Goal: Information Seeking & Learning: Learn about a topic

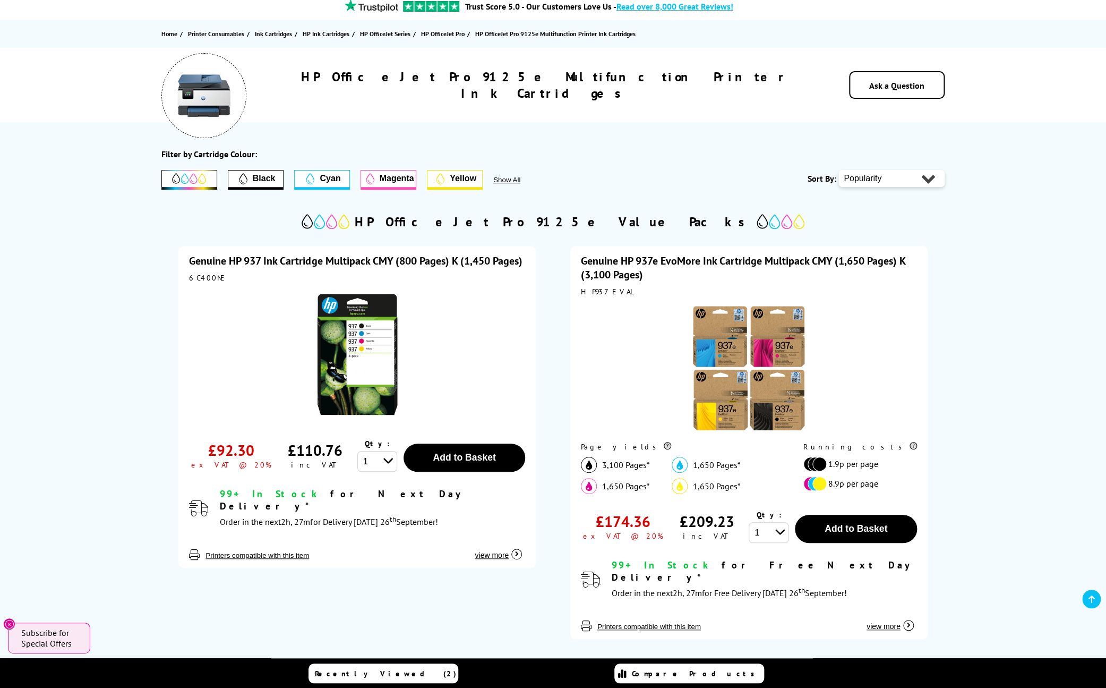
scroll to position [104, 0]
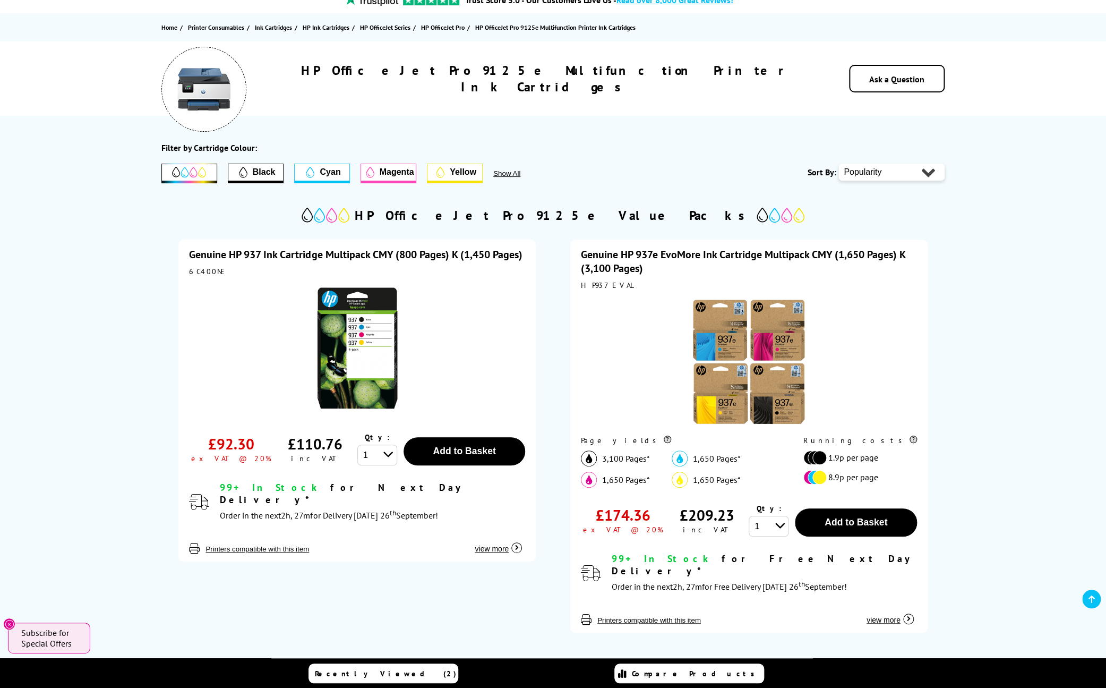
click at [905, 349] on div "Close dialog Sign-up for Exclusive Discounts Subscribe to our newsletter and ge…" at bounding box center [553, 344] width 1106 height 688
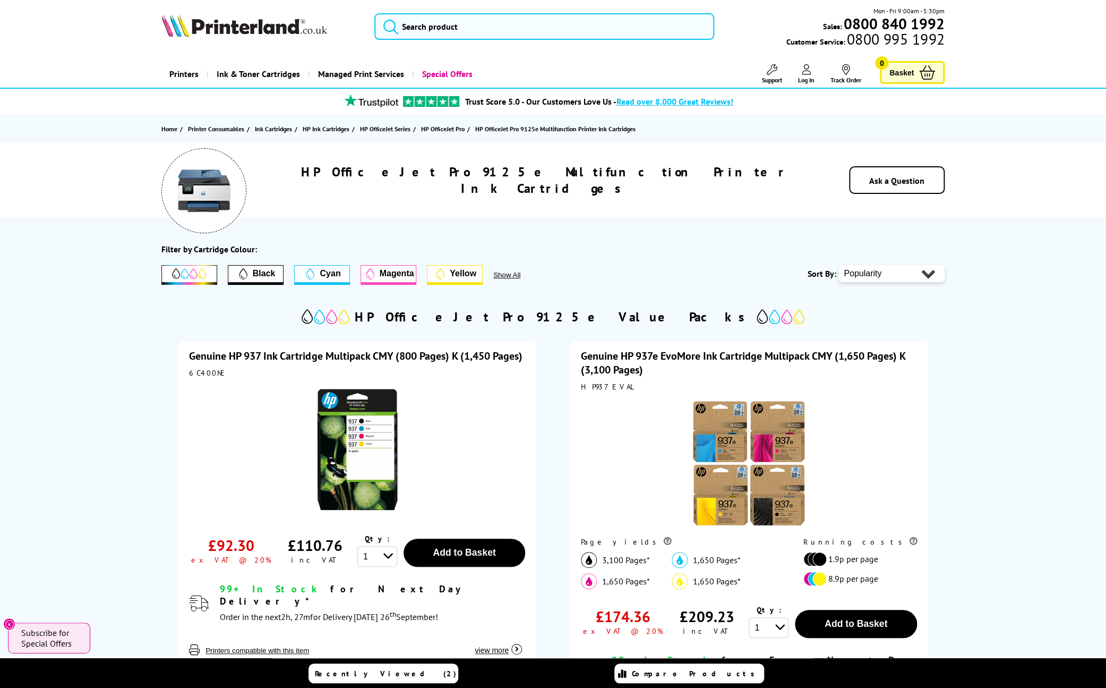
scroll to position [0, 0]
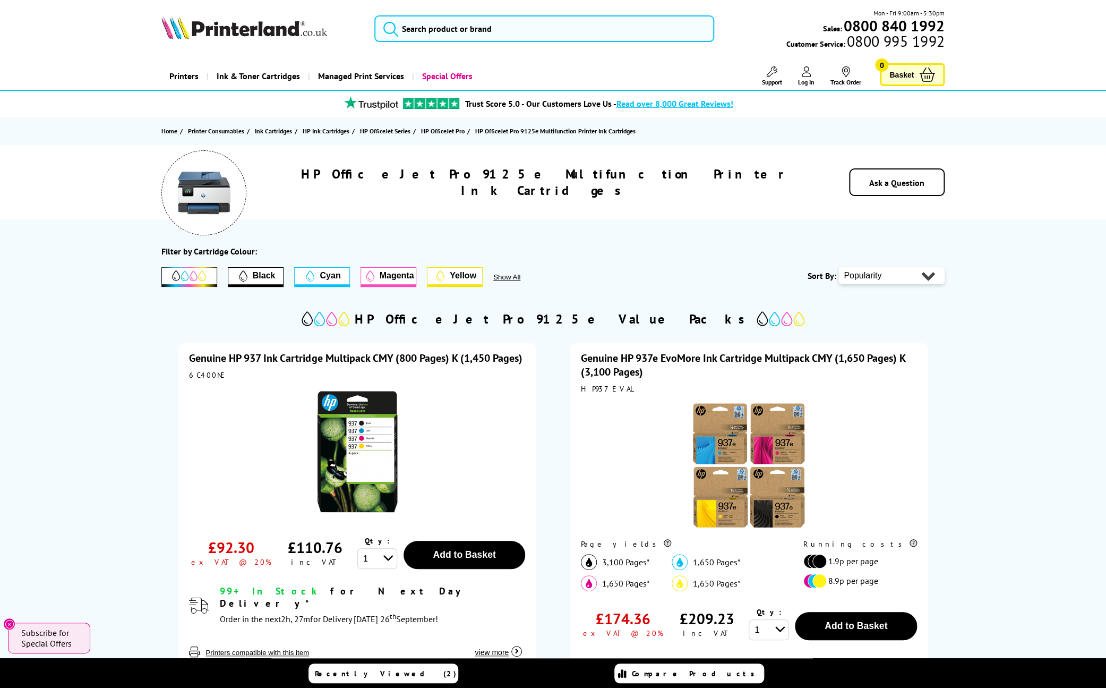
click at [250, 356] on link "Genuine HP 937 Ink Cartridge Multipack CMY (800 Pages) K (1,450 Pages)" at bounding box center [355, 358] width 333 height 14
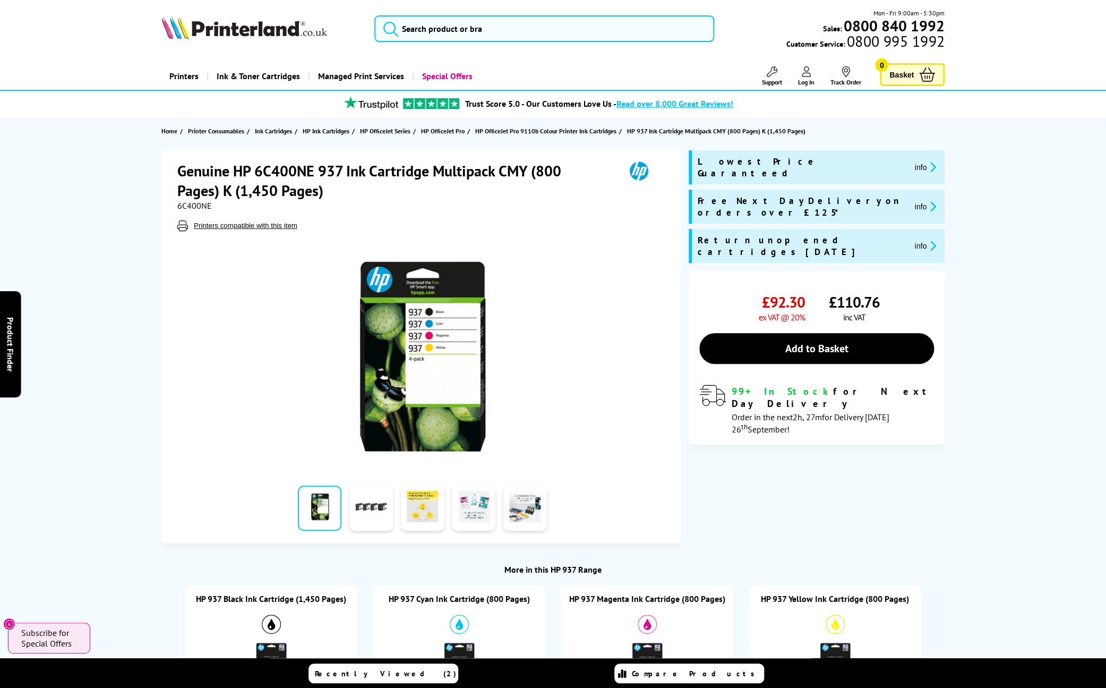
click at [236, 168] on h1 "Genuine HP 6C400NE 937 Ink Cartridge Multipack CMY (800 Pages) K (1,450 Pages)" at bounding box center [395, 180] width 437 height 39
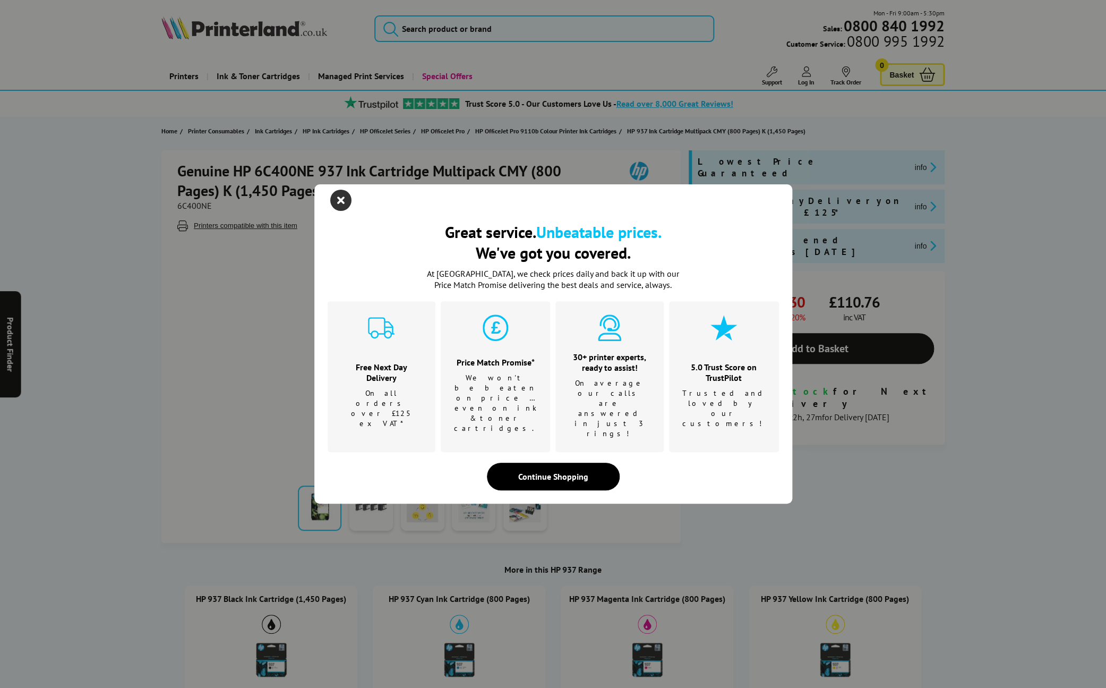
click at [343, 211] on icon "close modal" at bounding box center [340, 200] width 21 height 21
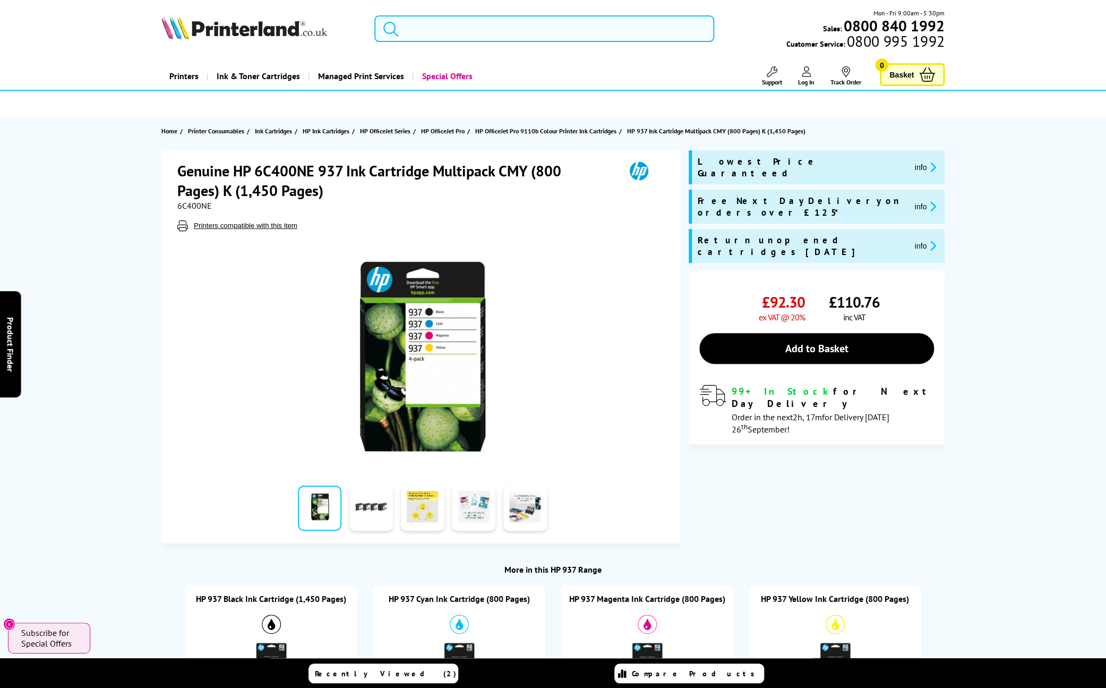
click at [575, 30] on input "search" at bounding box center [544, 28] width 340 height 27
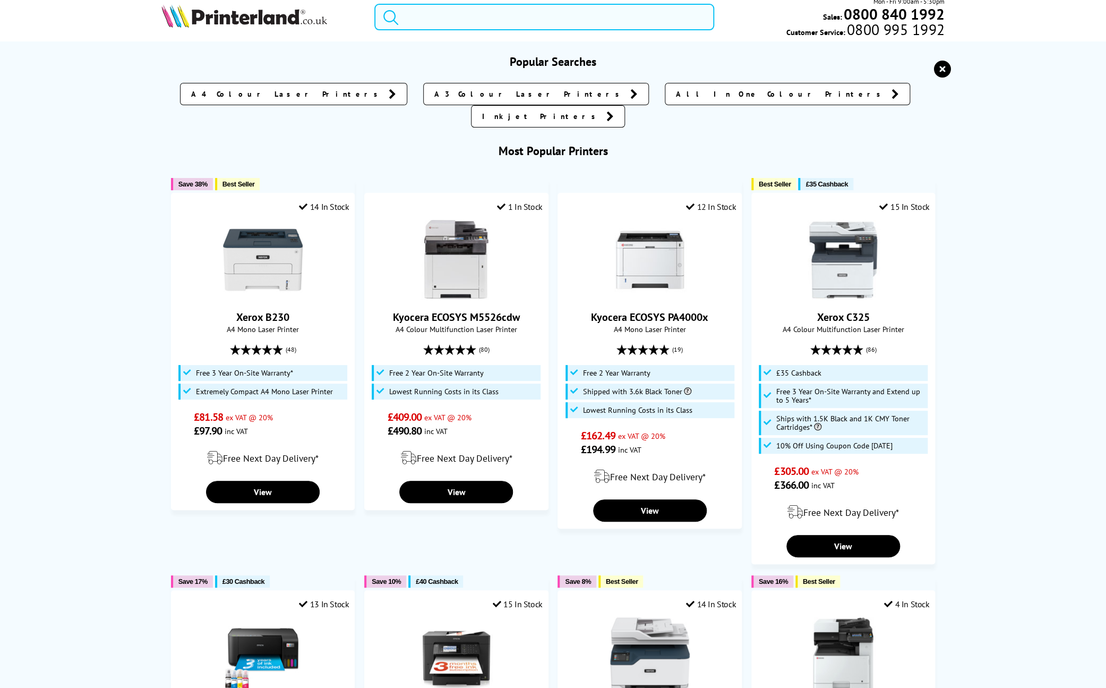
scroll to position [10, 0]
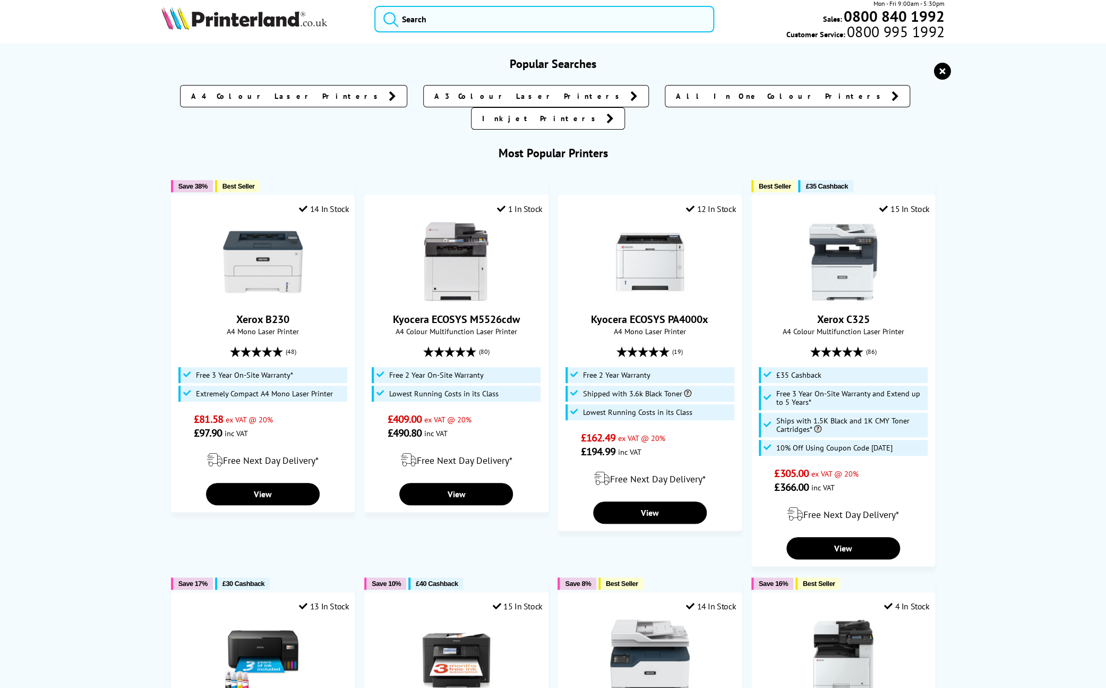
click at [383, 98] on span "A4 Colour Laser Printers" at bounding box center [287, 96] width 192 height 11
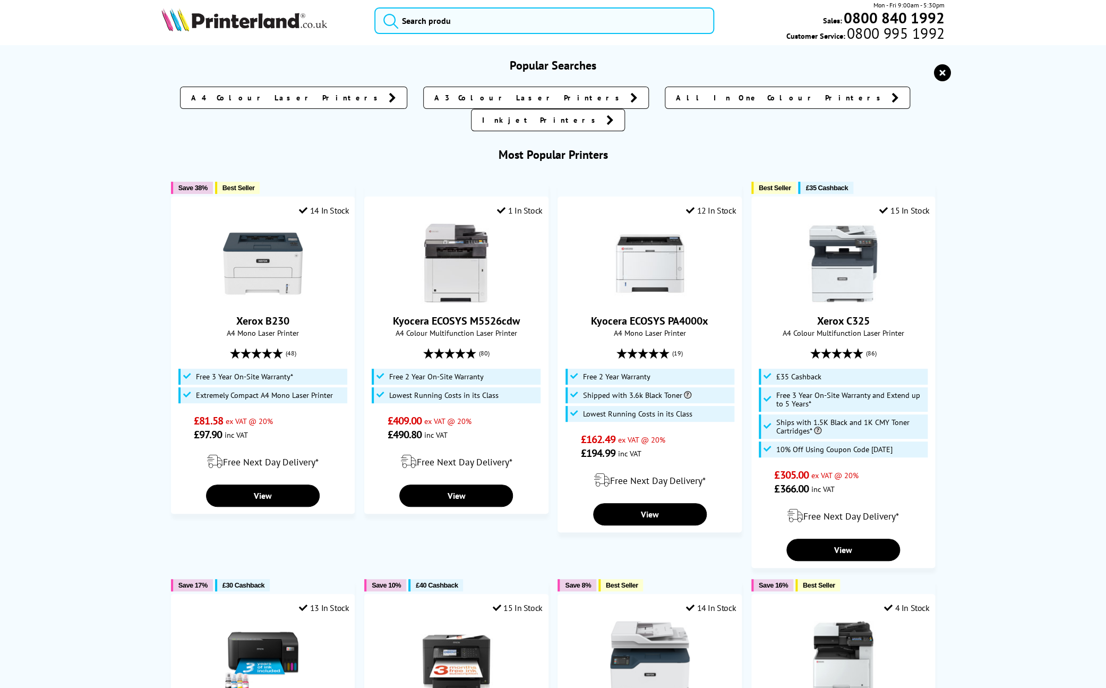
scroll to position [7, 0]
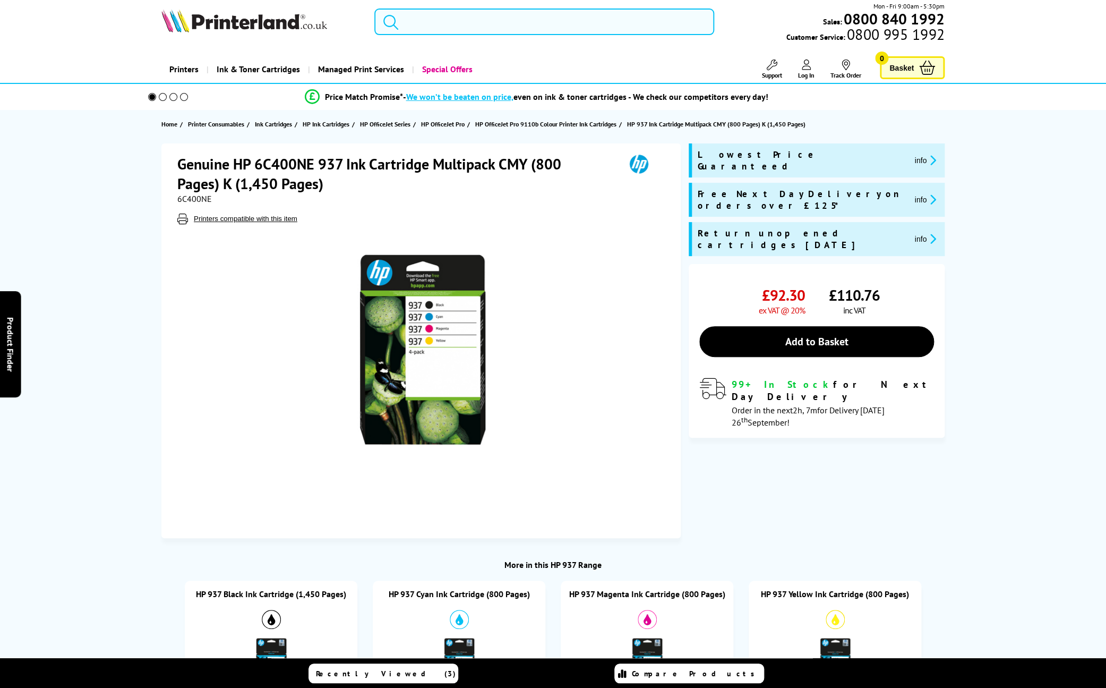
scroll to position [7, 0]
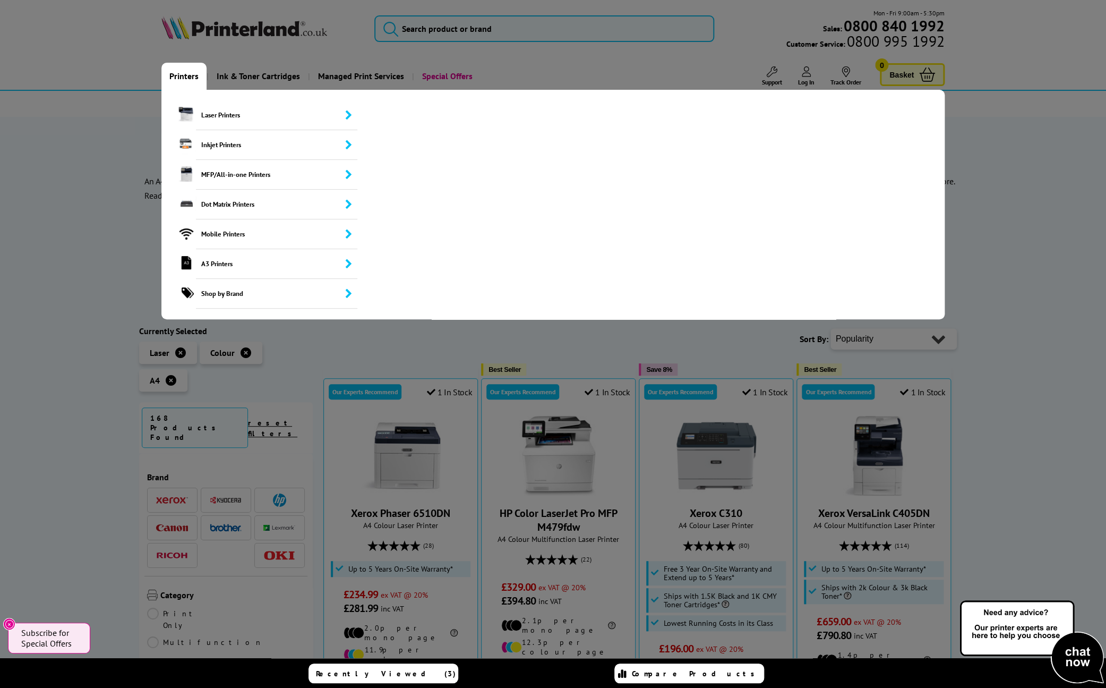
click at [190, 83] on link "Printers" at bounding box center [183, 76] width 45 height 27
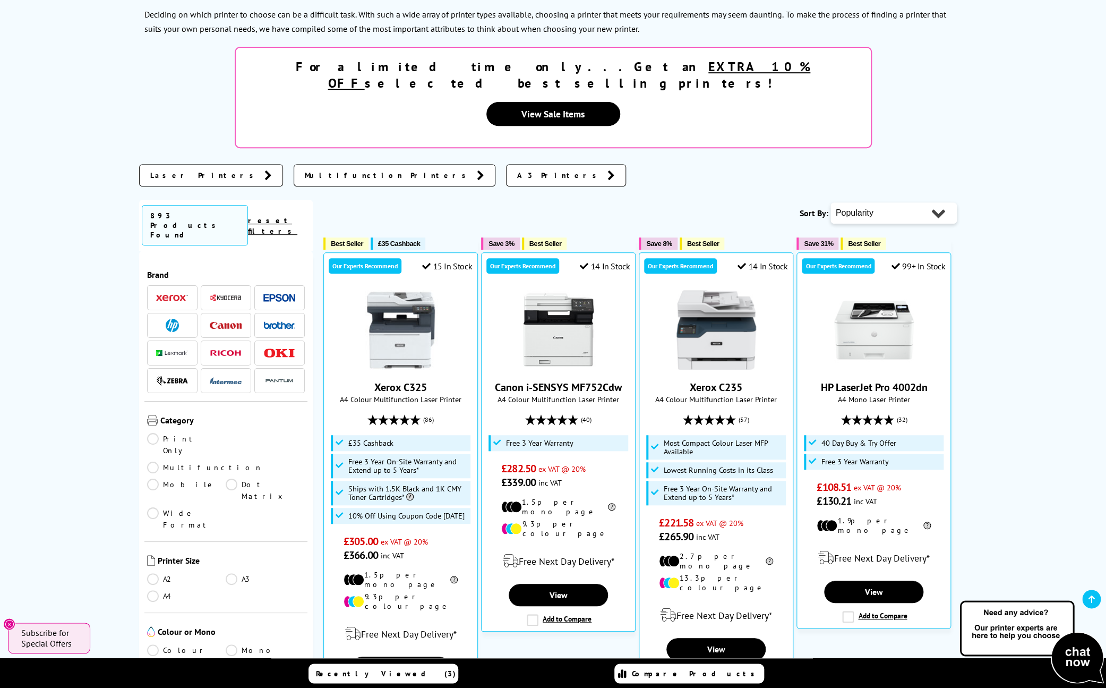
scroll to position [167, 0]
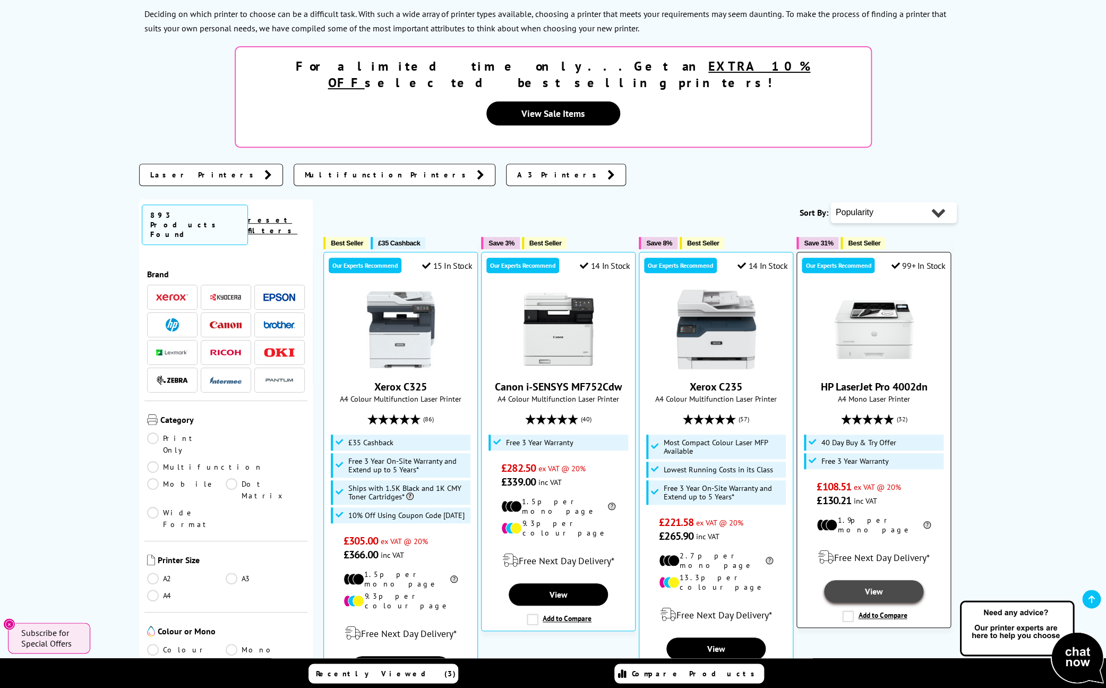
click at [848, 580] on link "View" at bounding box center [873, 591] width 99 height 22
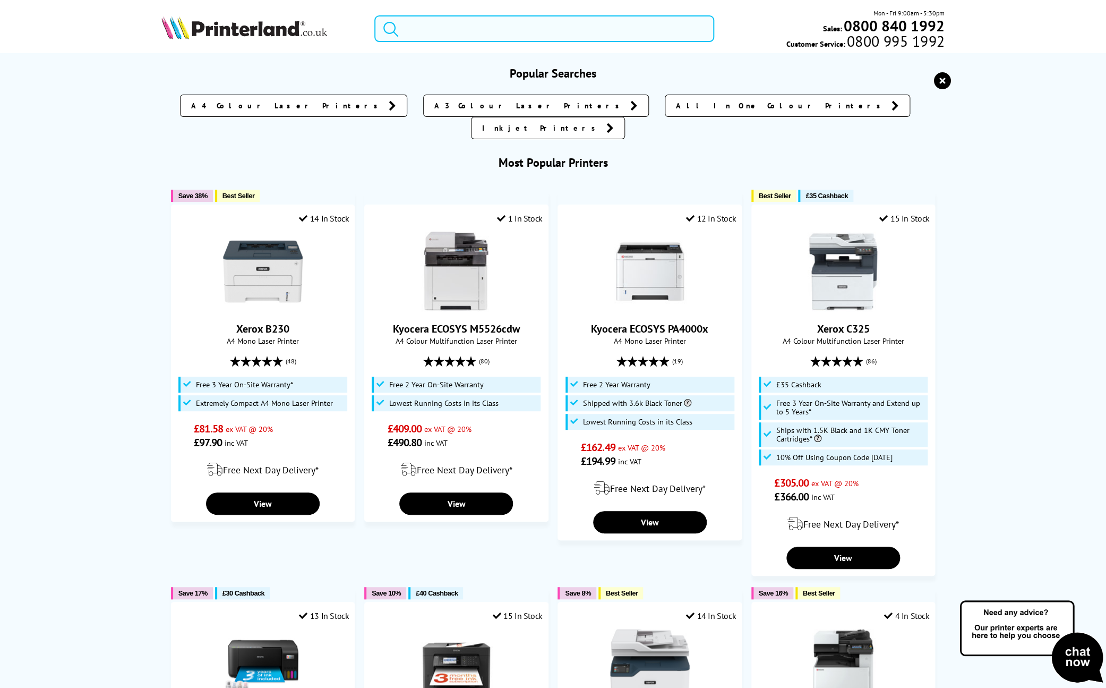
click at [509, 31] on input "search" at bounding box center [544, 28] width 340 height 27
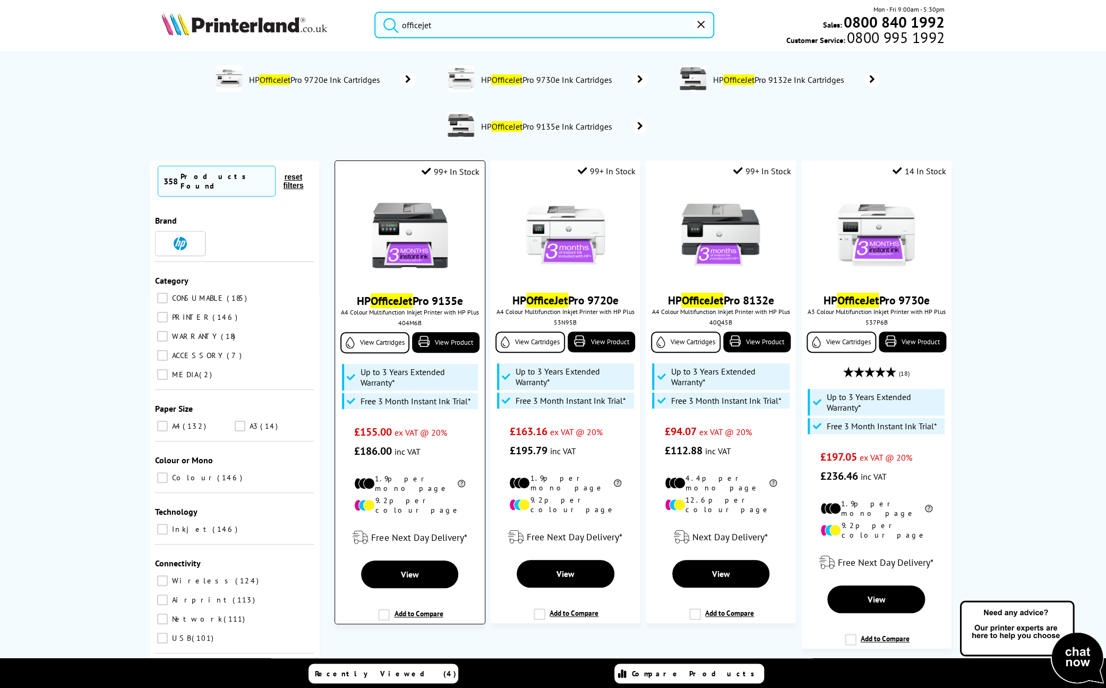
scroll to position [3, 0]
type input "officejet"
click at [390, 345] on link "View Cartridges" at bounding box center [374, 342] width 69 height 21
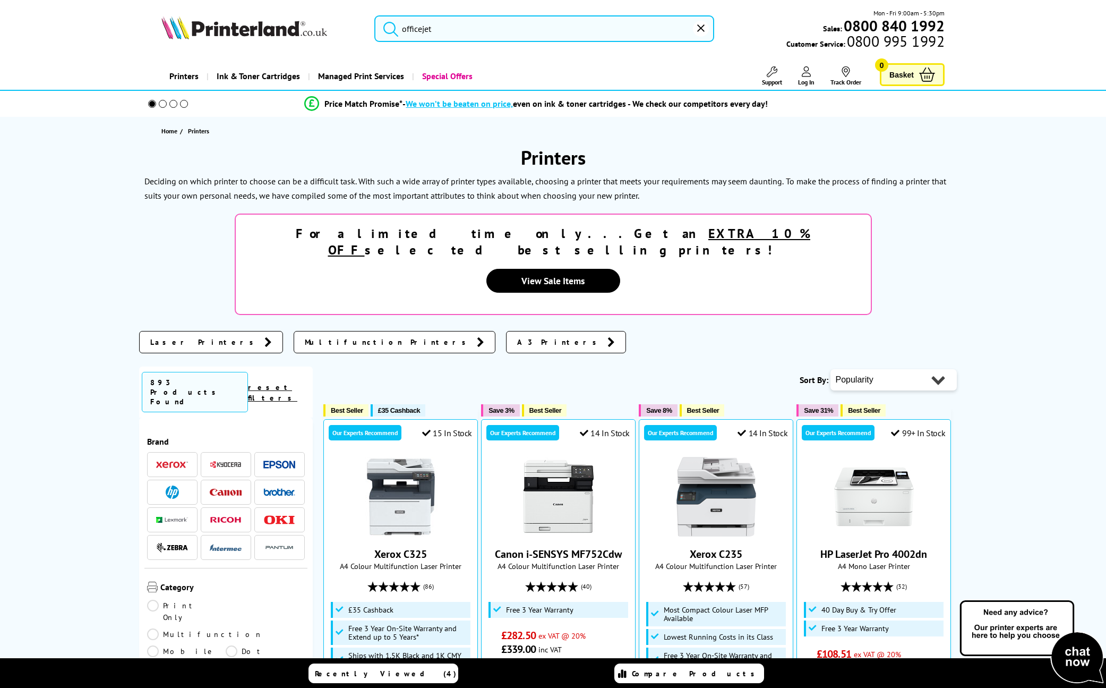
scroll to position [3, 0]
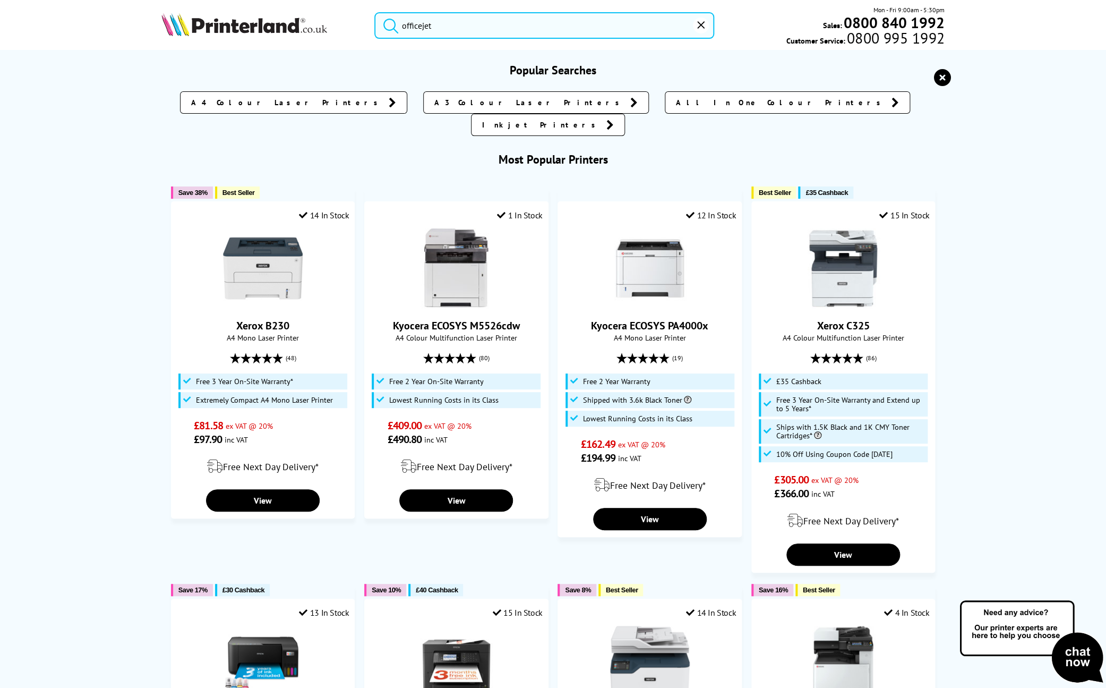
click at [473, 32] on input "officejet" at bounding box center [544, 25] width 340 height 27
click at [375, 12] on button "submit" at bounding box center [388, 23] width 27 height 23
click at [458, 27] on input "officejet" at bounding box center [544, 25] width 340 height 27
click at [375, 12] on button "submit" at bounding box center [388, 23] width 27 height 23
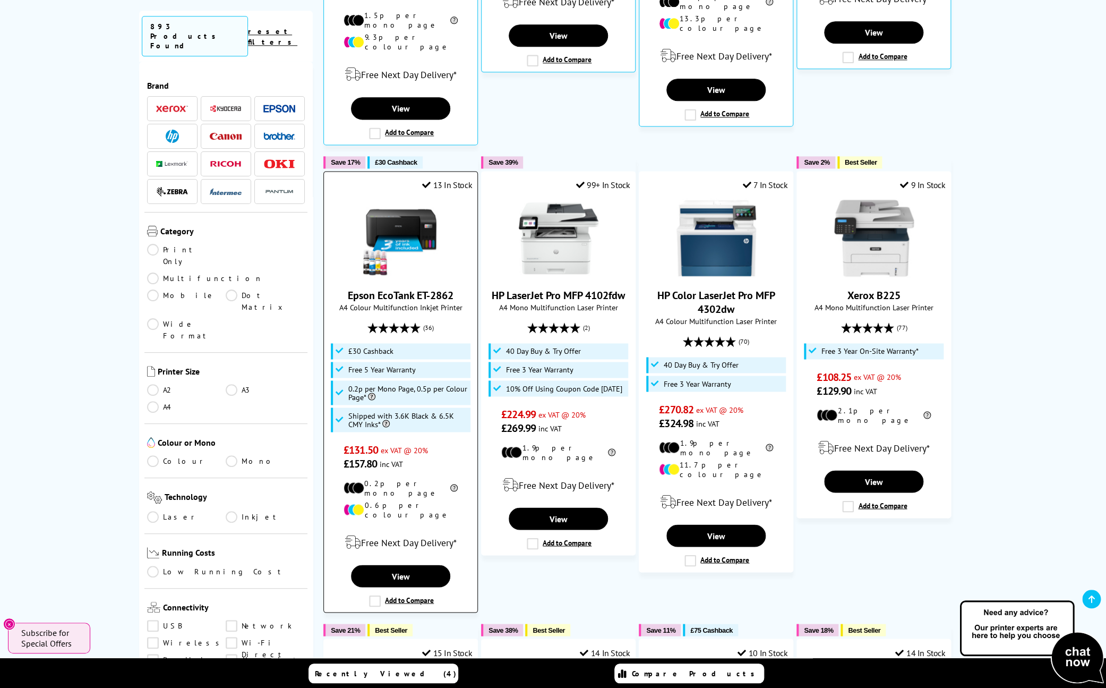
scroll to position [727, 0]
click at [393, 564] on link "View" at bounding box center [400, 575] width 99 height 22
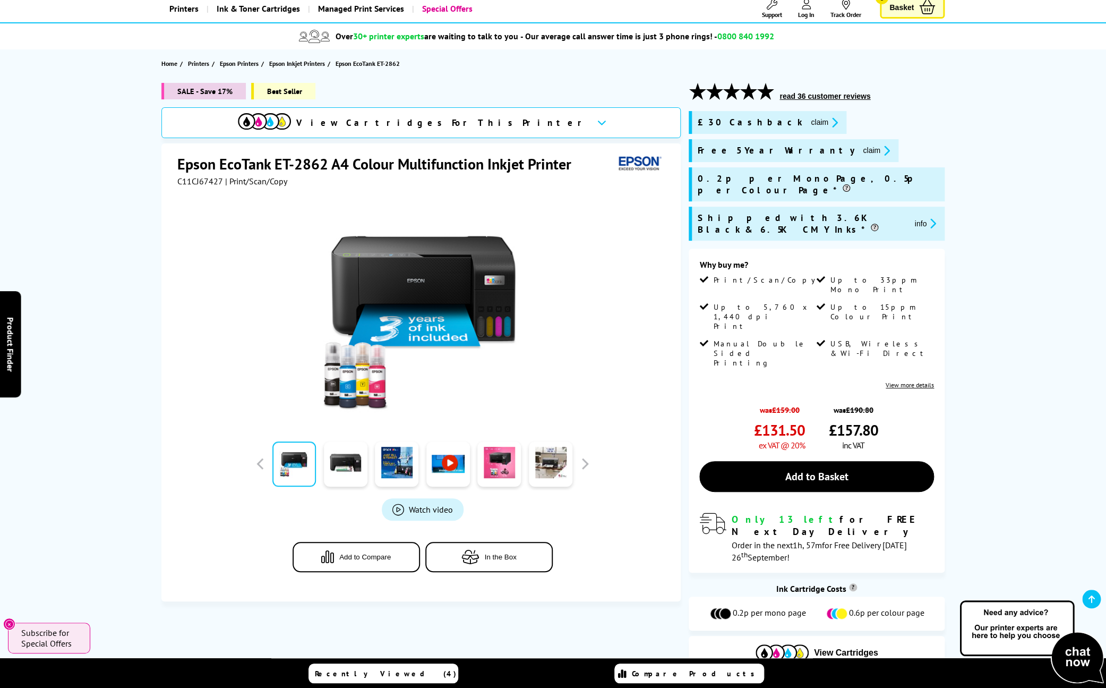
scroll to position [77, 0]
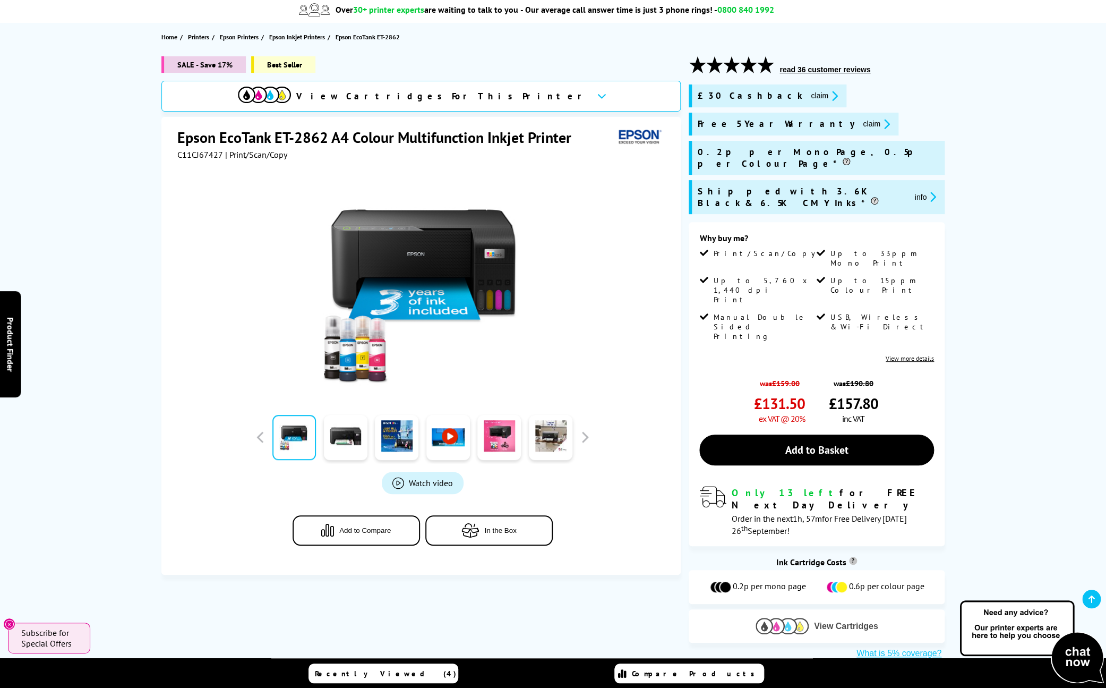
click at [778, 618] on img at bounding box center [782, 626] width 53 height 16
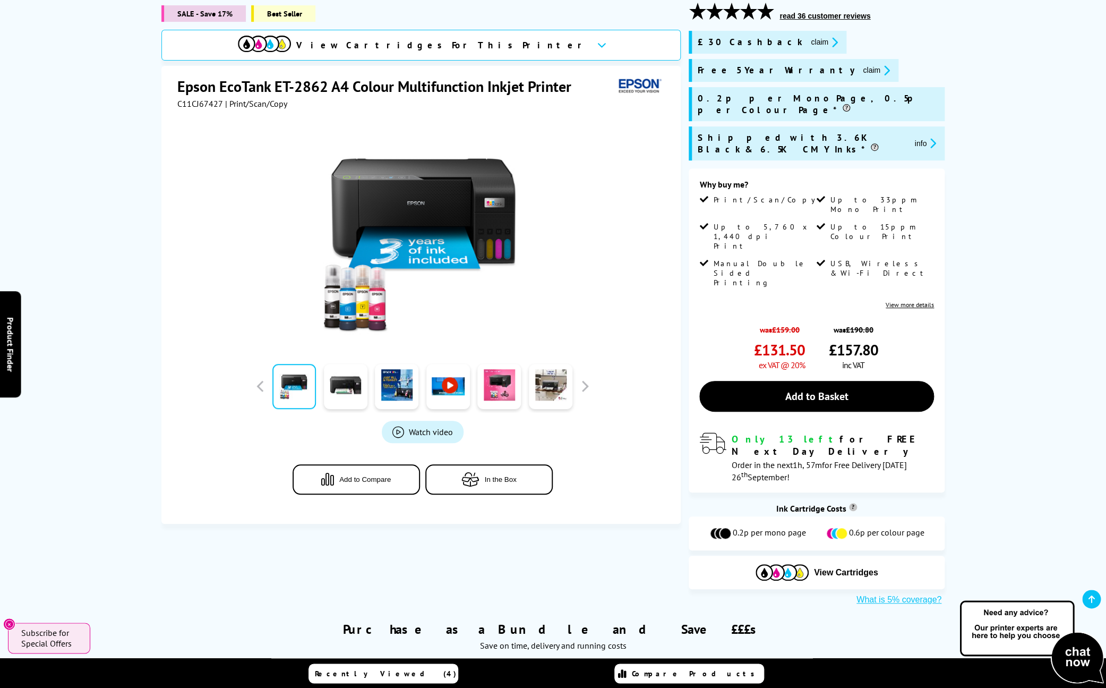
scroll to position [99, 0]
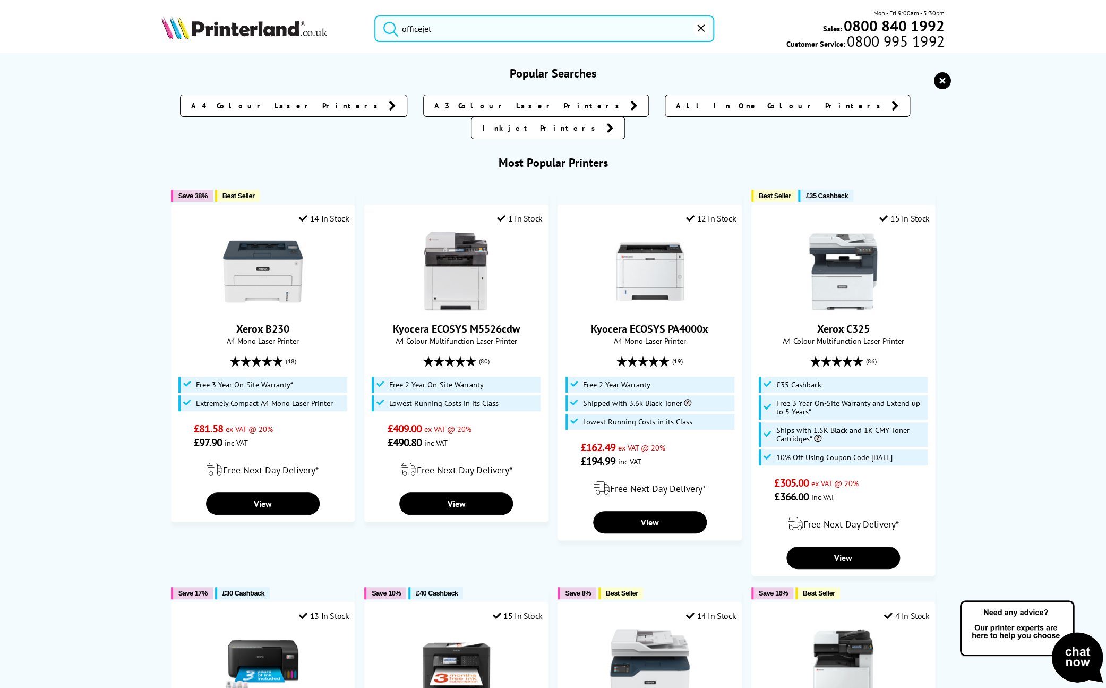
drag, startPoint x: 466, startPoint y: 25, endPoint x: 349, endPoint y: 25, distance: 117.4
click at [374, 25] on input "officejet" at bounding box center [544, 28] width 340 height 27
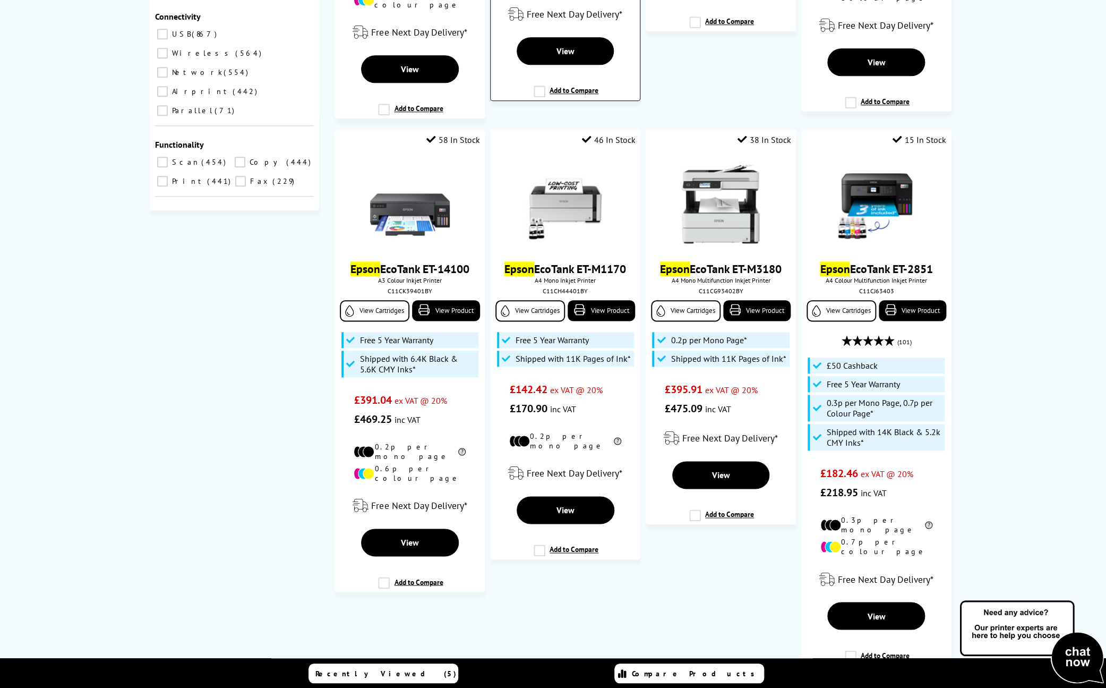
scroll to position [528, 0]
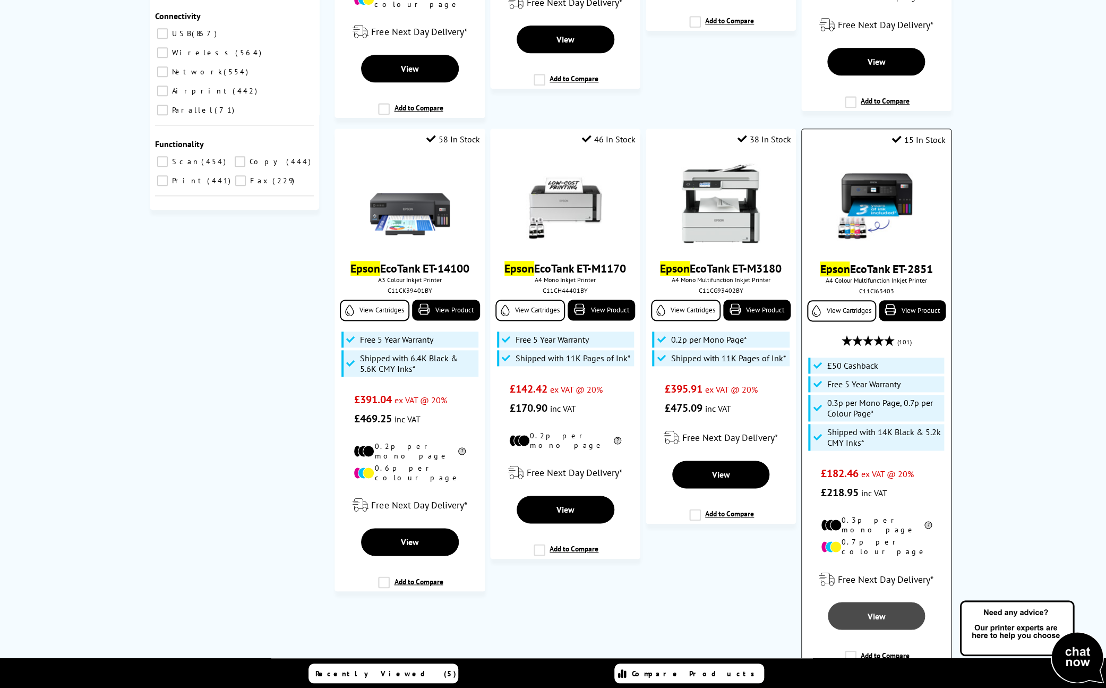
type input "Epson"
click at [858, 602] on link "View" at bounding box center [876, 616] width 97 height 28
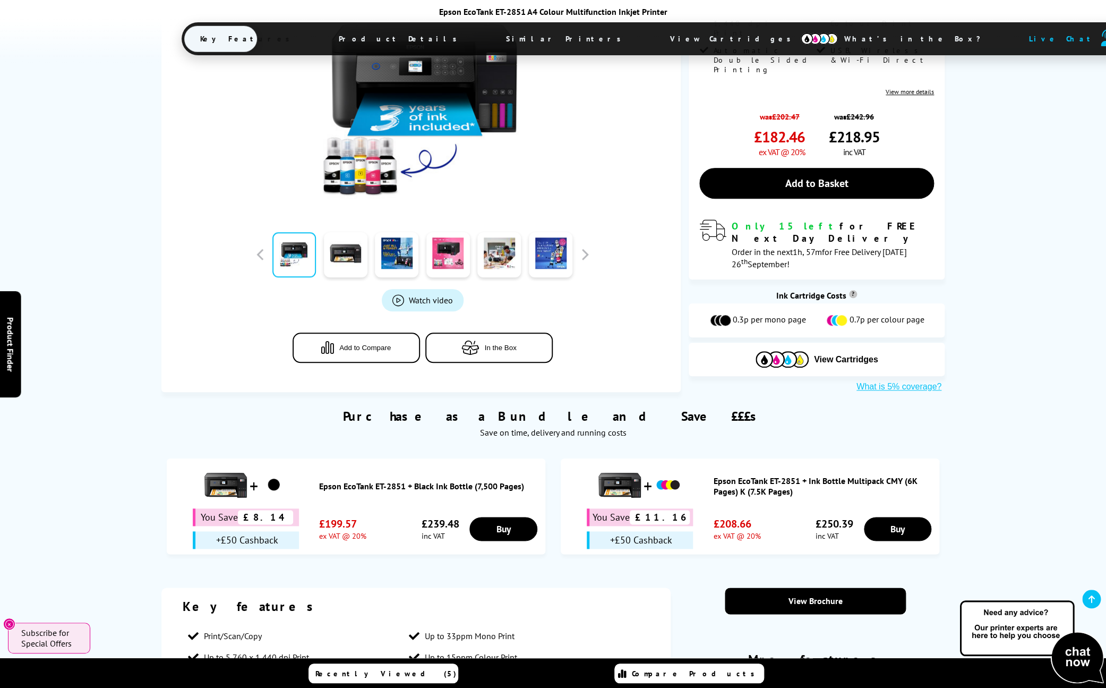
scroll to position [357, 0]
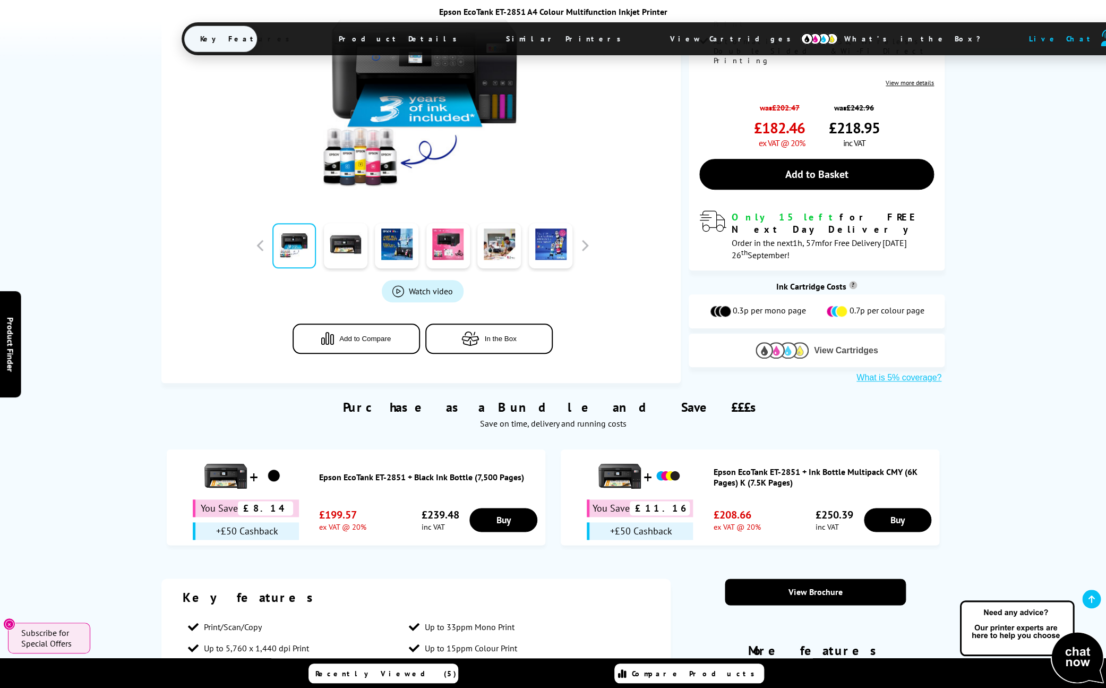
click at [788, 334] on div "View Cartridges" at bounding box center [817, 350] width 256 height 33
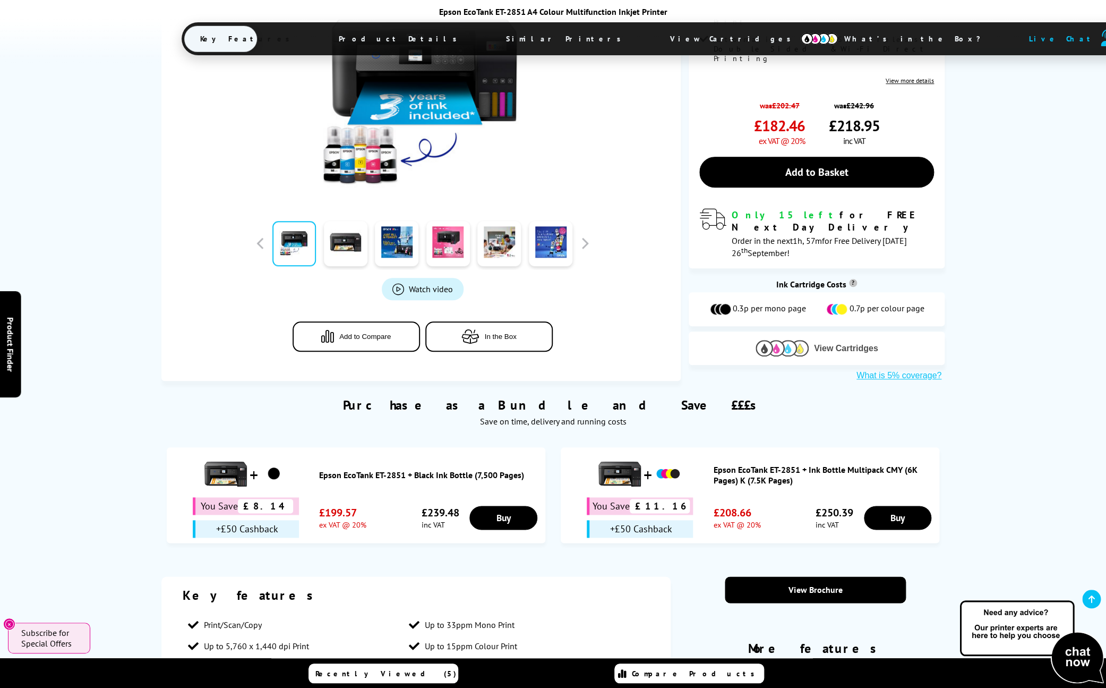
click at [789, 340] on img at bounding box center [782, 348] width 53 height 16
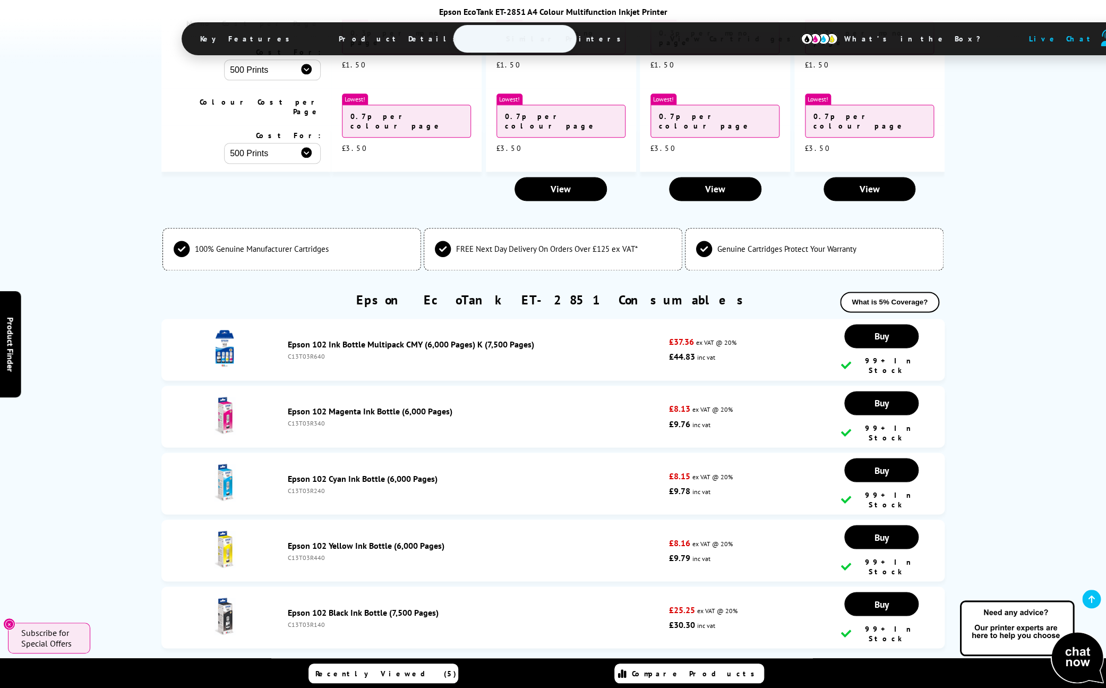
scroll to position [2882, 0]
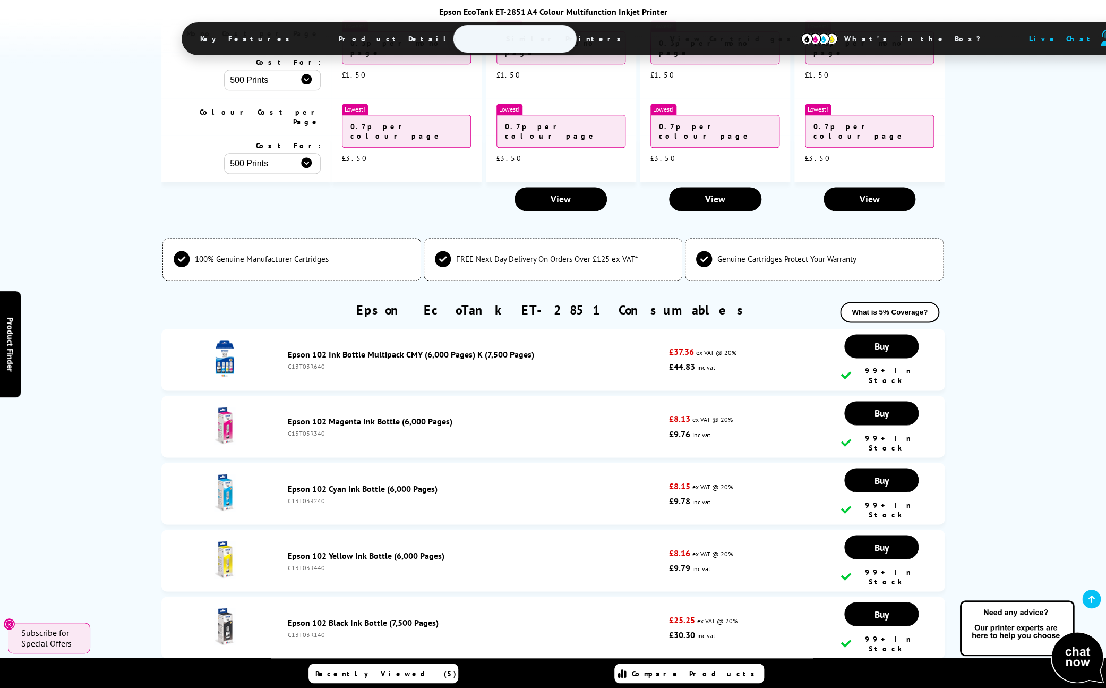
click at [906, 302] on button "What is 5% Coverage?" at bounding box center [889, 312] width 99 height 21
click at [902, 302] on button "What is 5% Coverage?" at bounding box center [889, 312] width 99 height 21
click at [901, 302] on button "What is 5% Coverage?" at bounding box center [889, 312] width 99 height 21
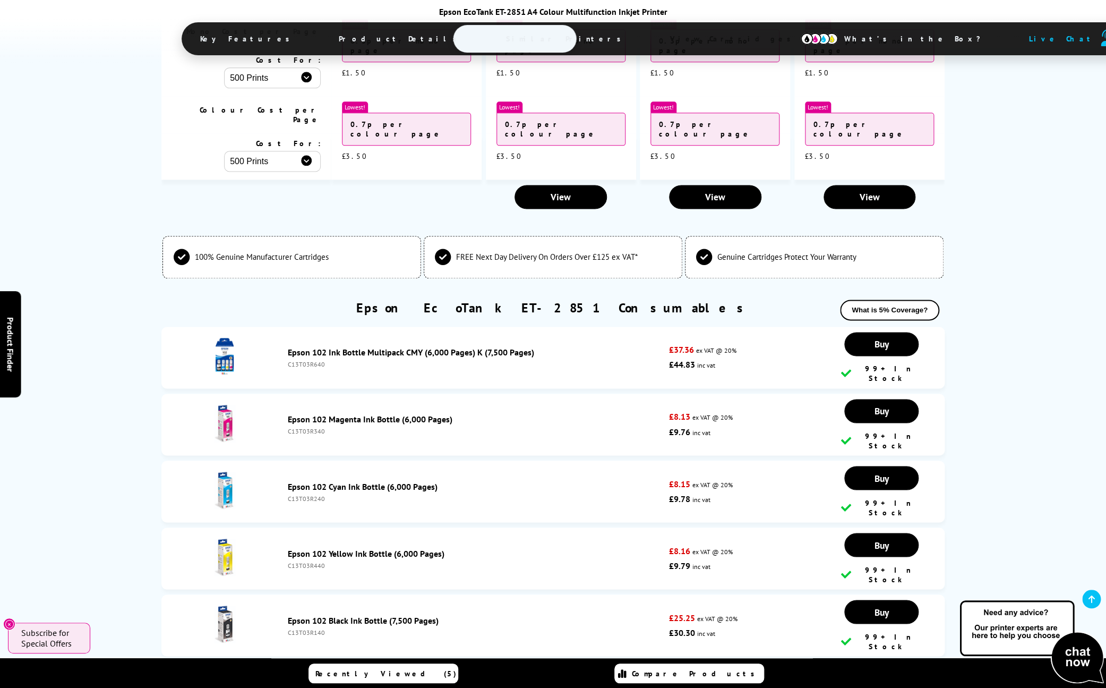
click at [877, 300] on button "What is 5% Coverage?" at bounding box center [889, 310] width 99 height 21
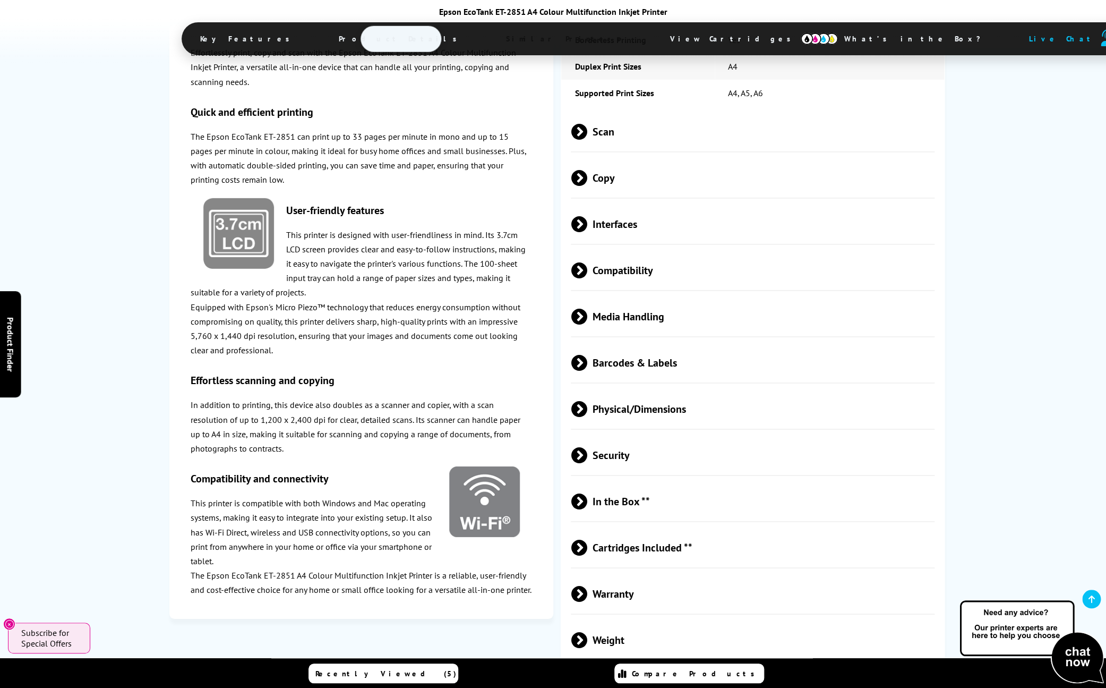
scroll to position [1771, 0]
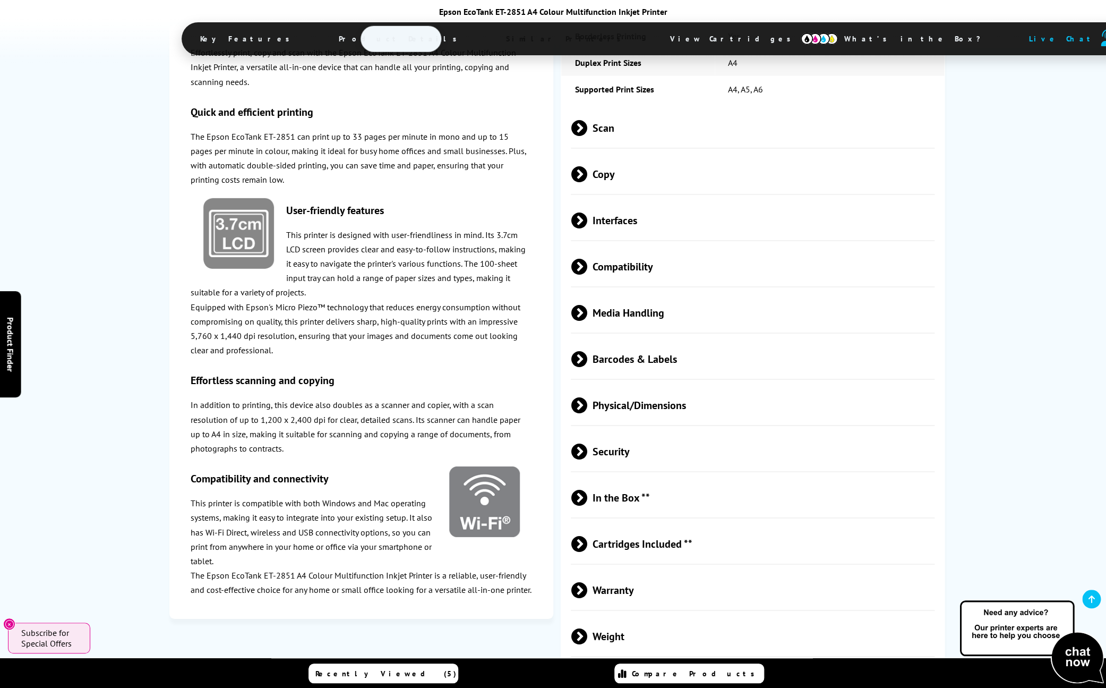
click at [589, 293] on span "Media Handling" at bounding box center [753, 313] width 364 height 40
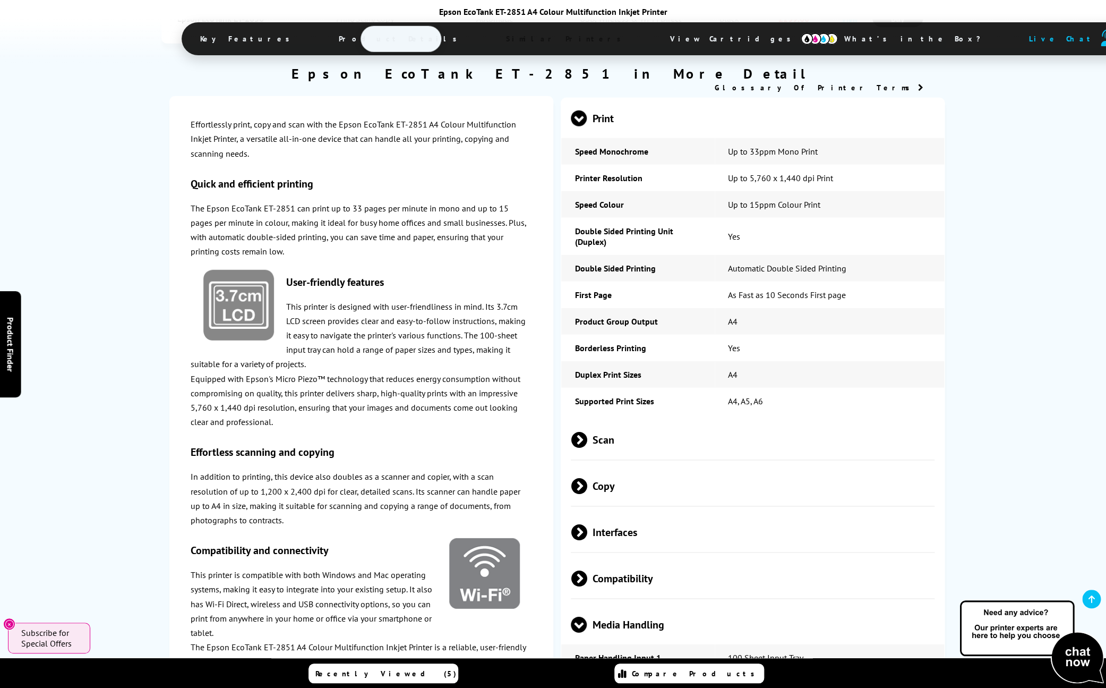
scroll to position [1450, 0]
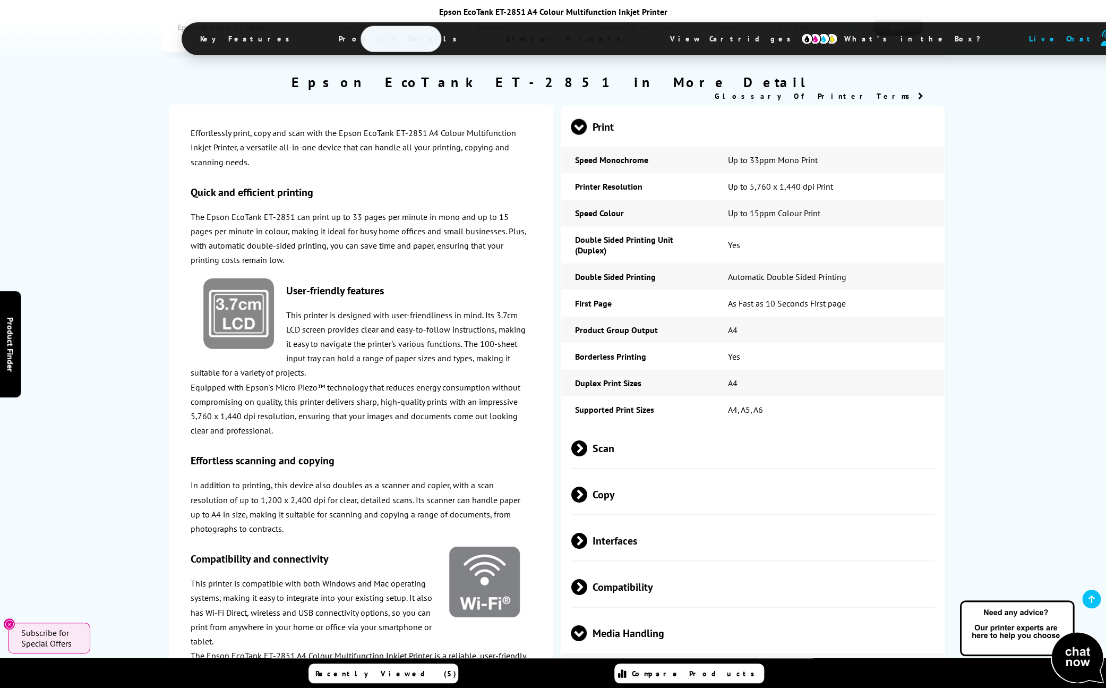
click at [587, 440] on span at bounding box center [587, 448] width 0 height 16
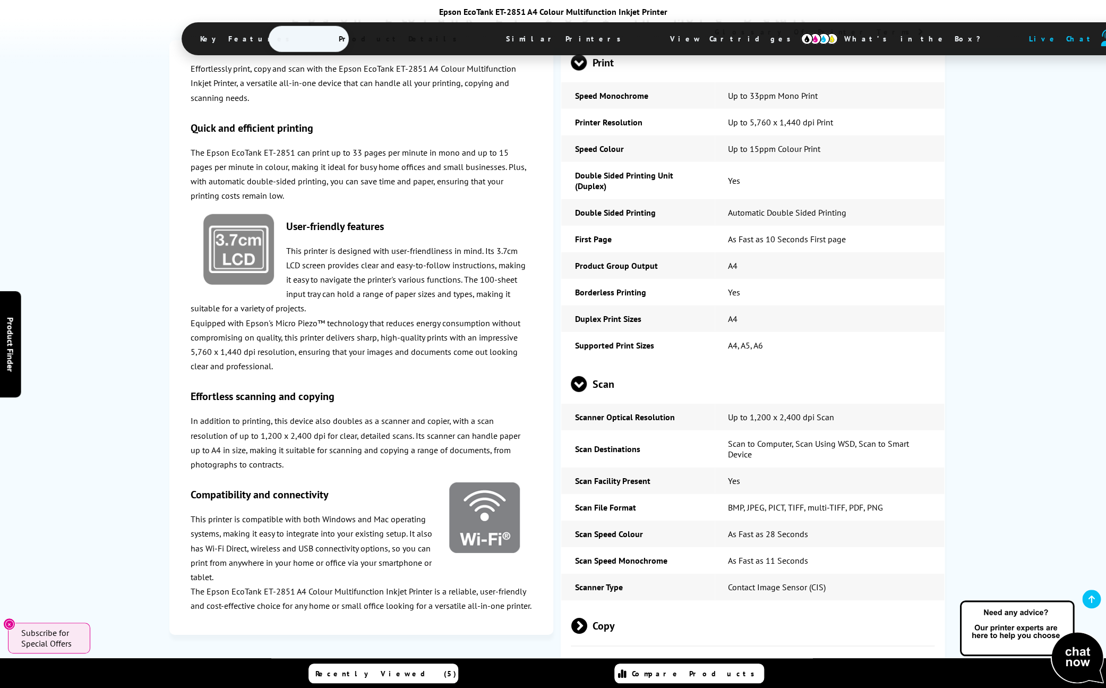
scroll to position [1518, 0]
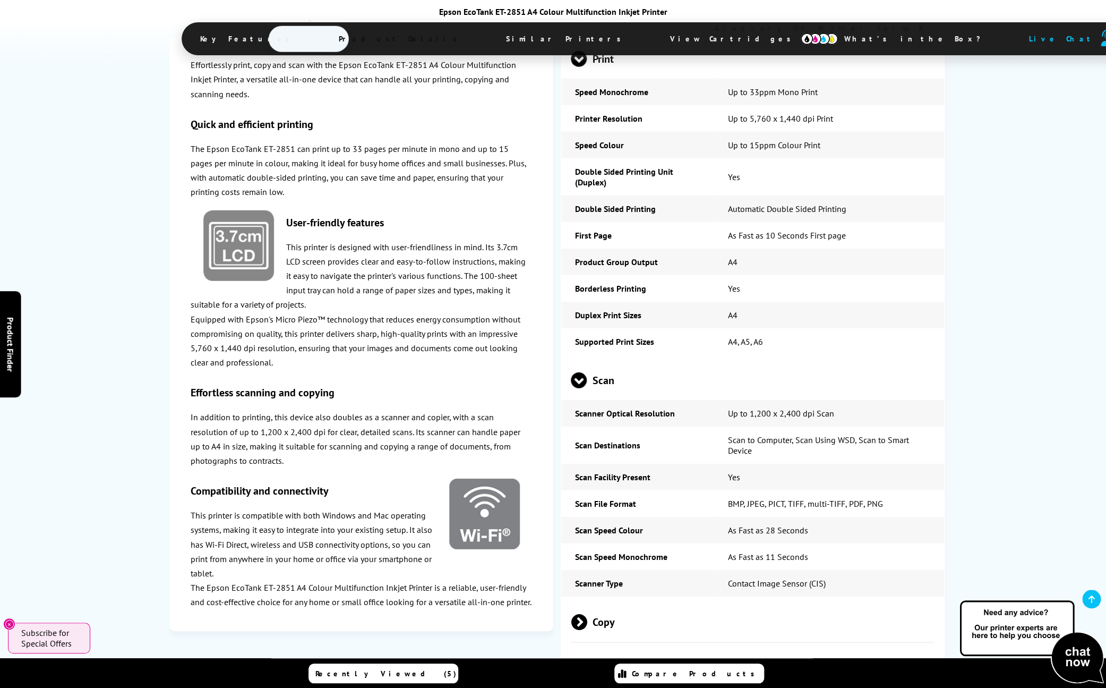
click at [600, 602] on span "Copy" at bounding box center [753, 622] width 364 height 40
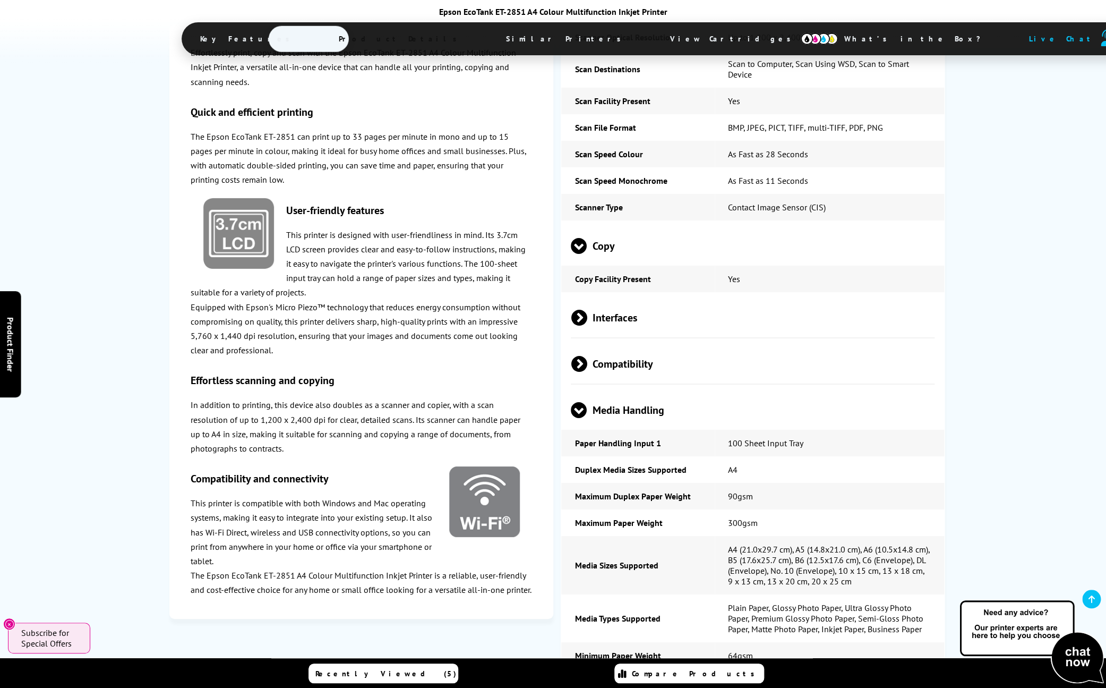
scroll to position [1893, 0]
click at [589, 298] on span "Interfaces" at bounding box center [753, 318] width 364 height 40
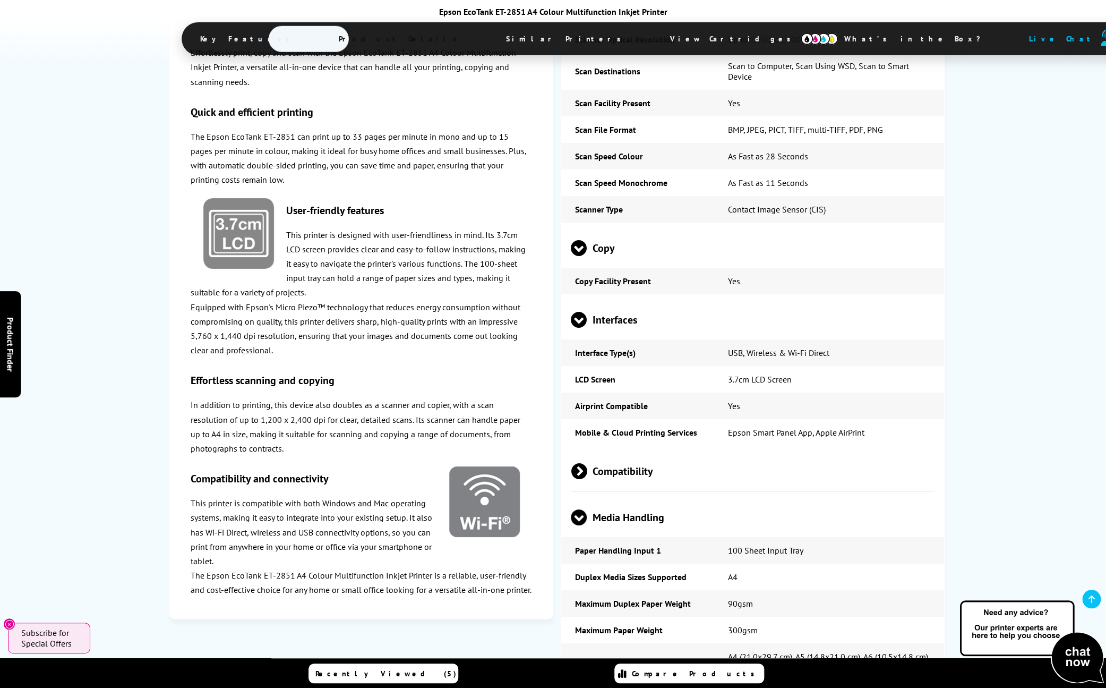
scroll to position [1892, 0]
click at [589, 300] on span "Interfaces" at bounding box center [753, 320] width 364 height 40
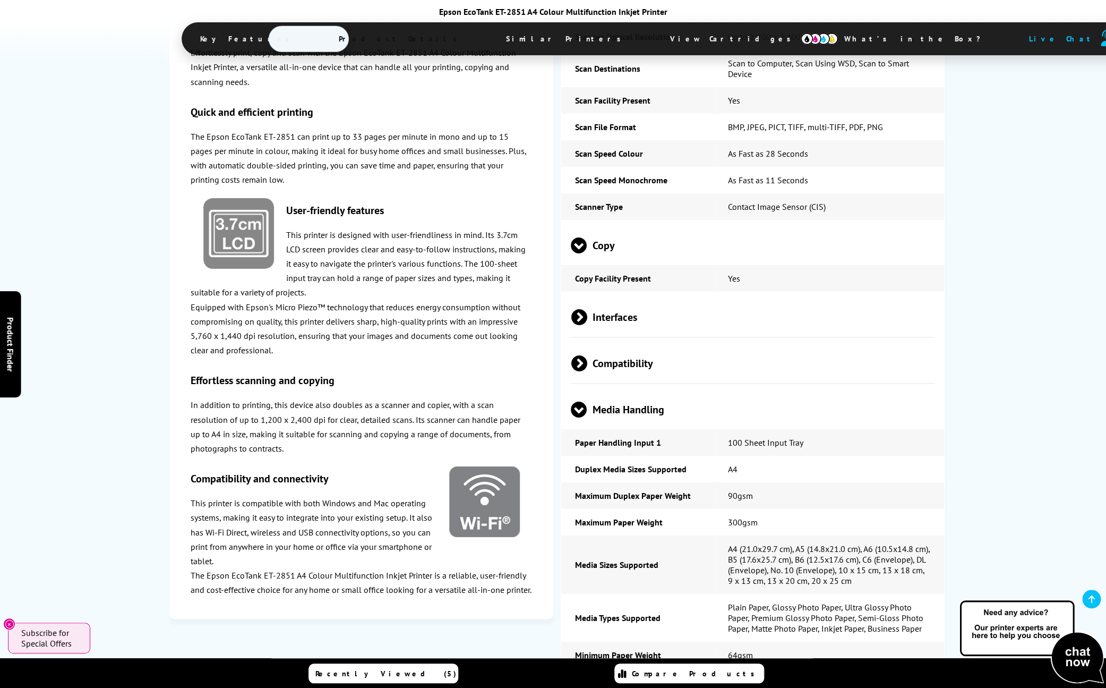
click at [589, 343] on span "Compatibility" at bounding box center [753, 363] width 364 height 40
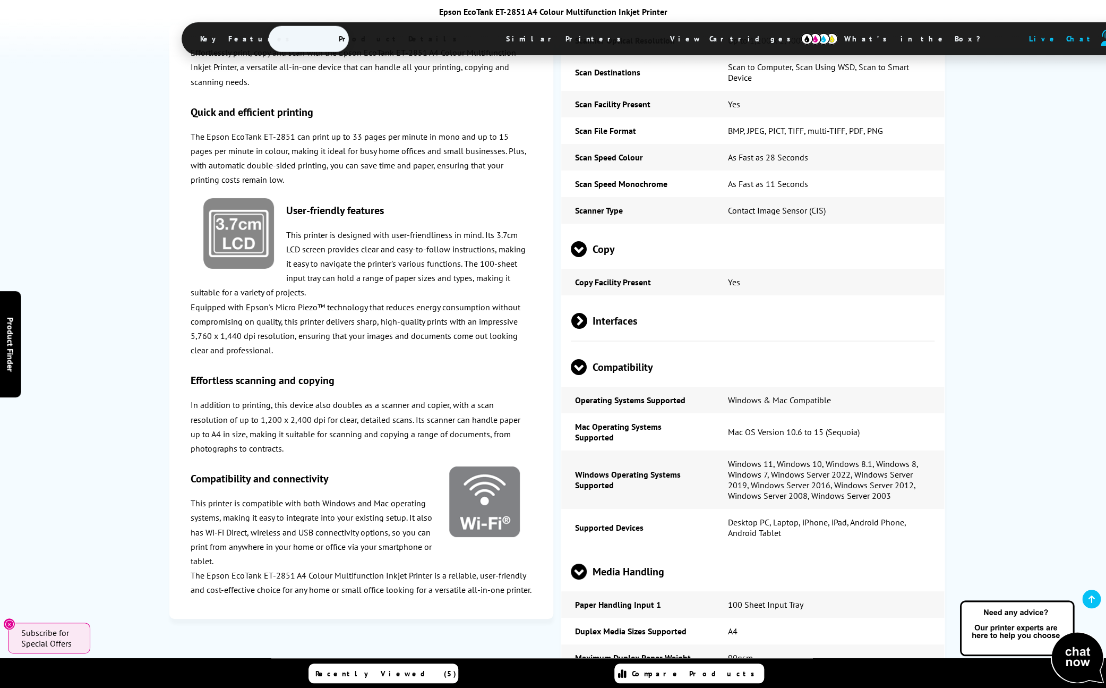
scroll to position [1890, 0]
click at [589, 348] on span "Compatibility" at bounding box center [753, 368] width 364 height 40
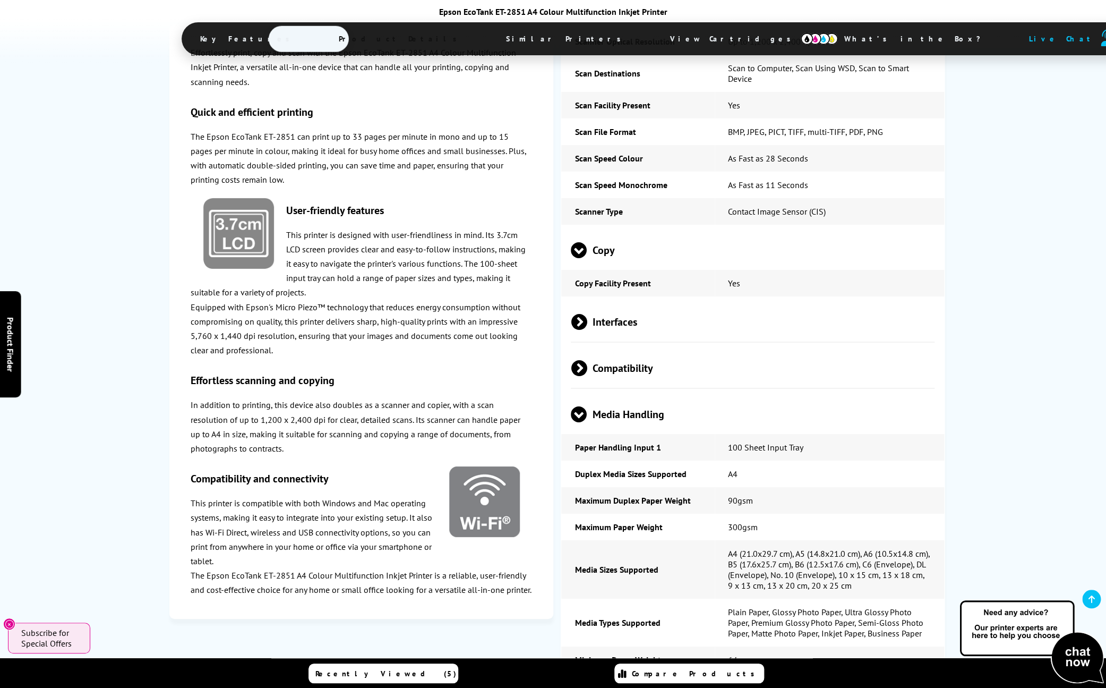
click at [583, 422] on span at bounding box center [579, 422] width 16 height 0
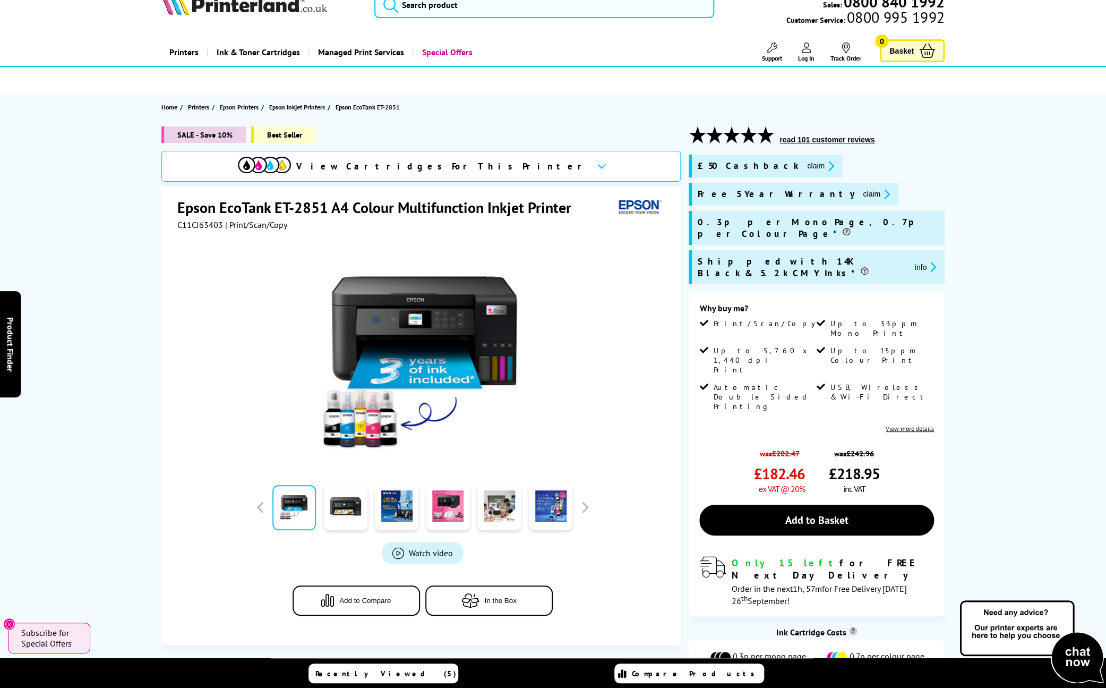
scroll to position [0, 0]
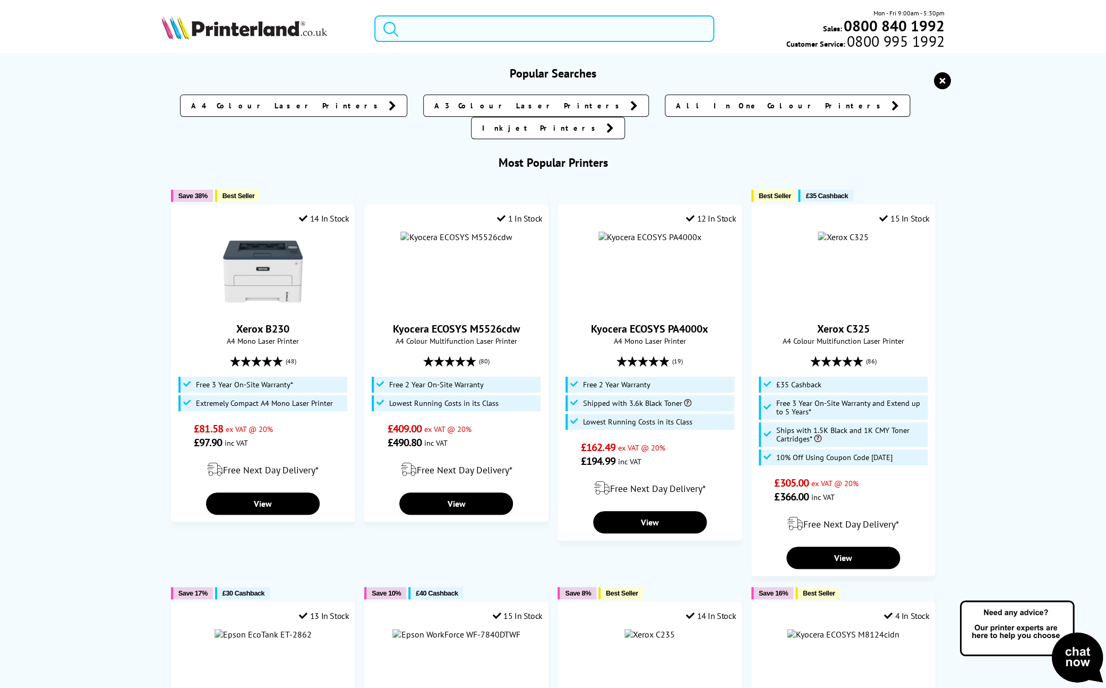
click at [526, 30] on input "search" at bounding box center [544, 28] width 340 height 27
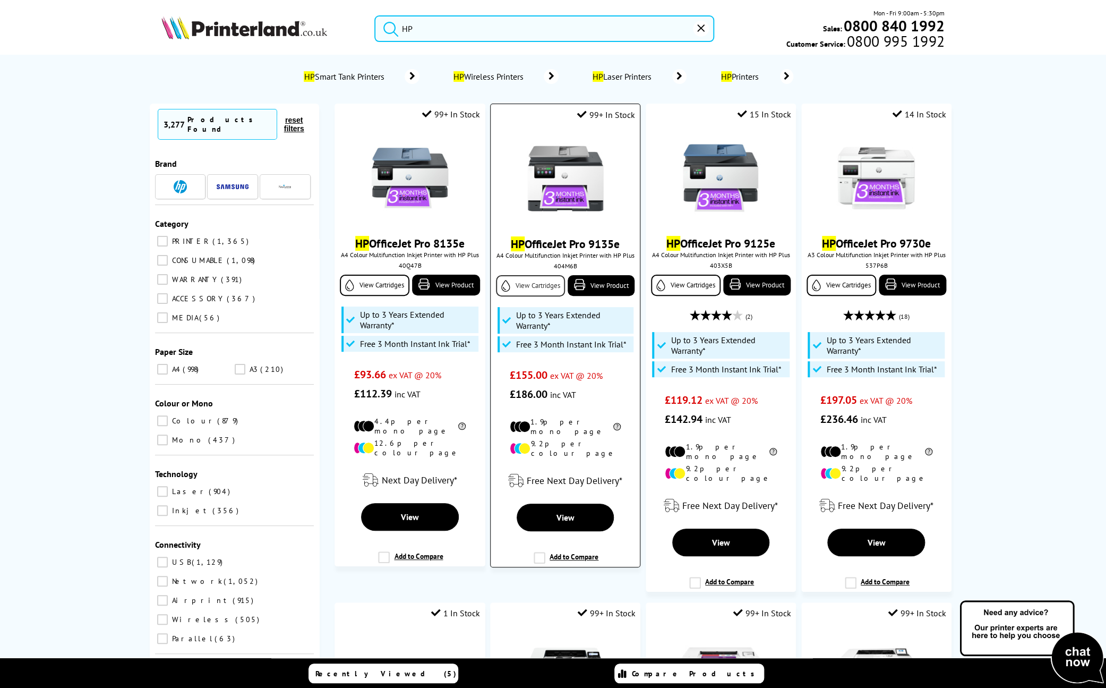
type input "HP"
click at [543, 286] on link "View Cartridges" at bounding box center [530, 285] width 69 height 21
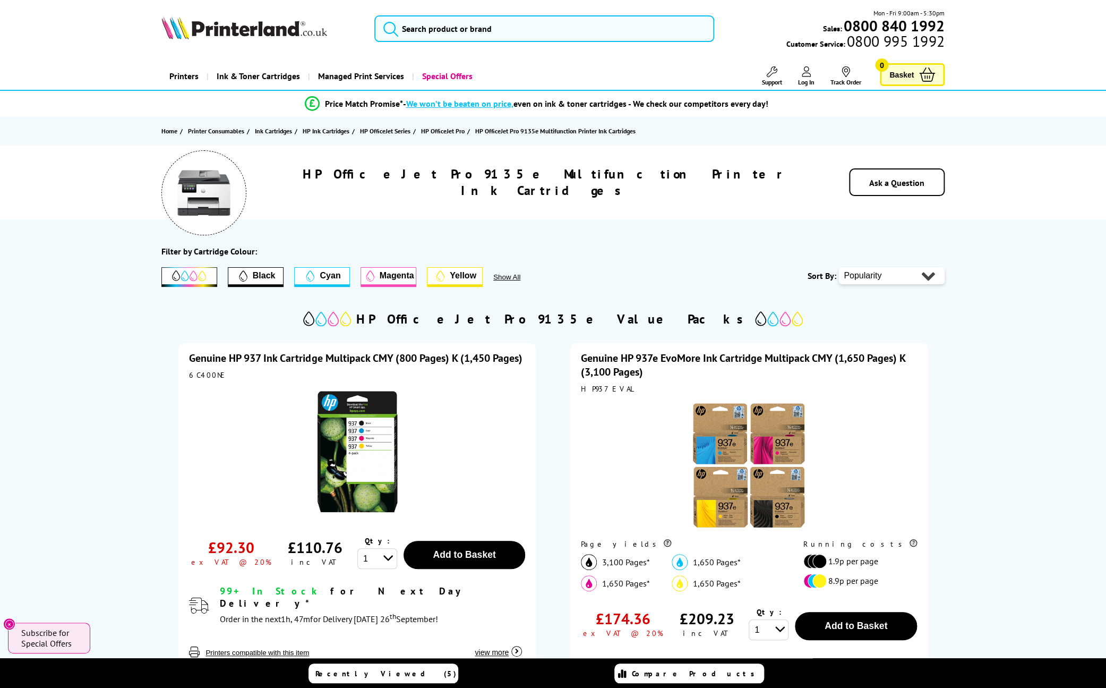
scroll to position [2, 0]
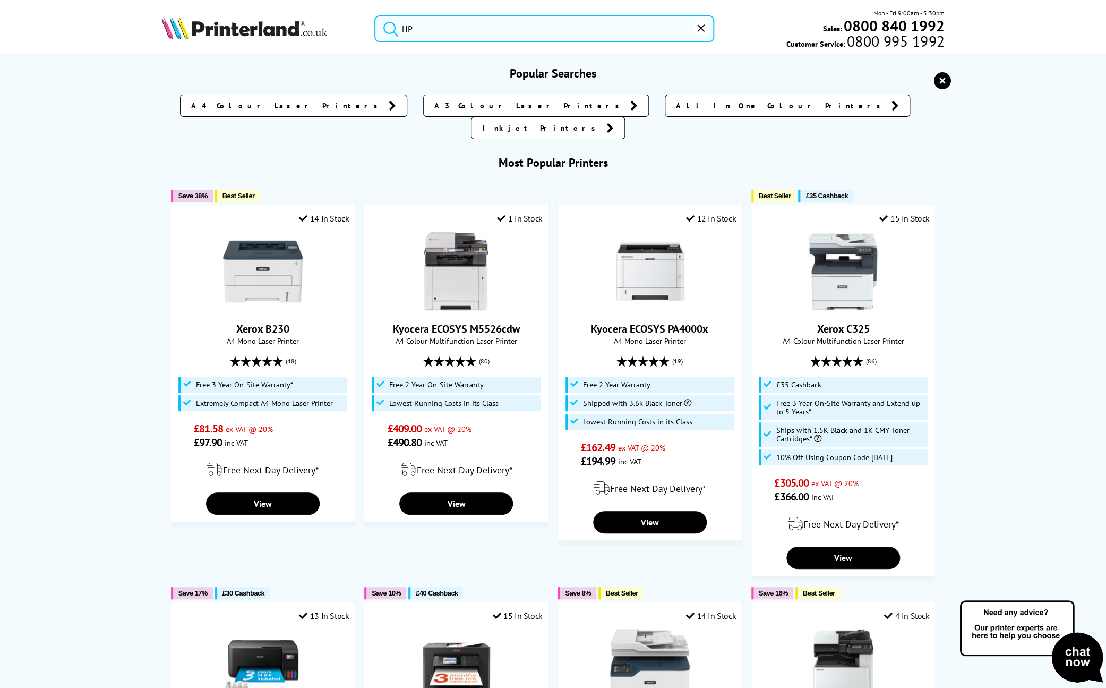
click at [422, 25] on input "HP" at bounding box center [544, 28] width 340 height 27
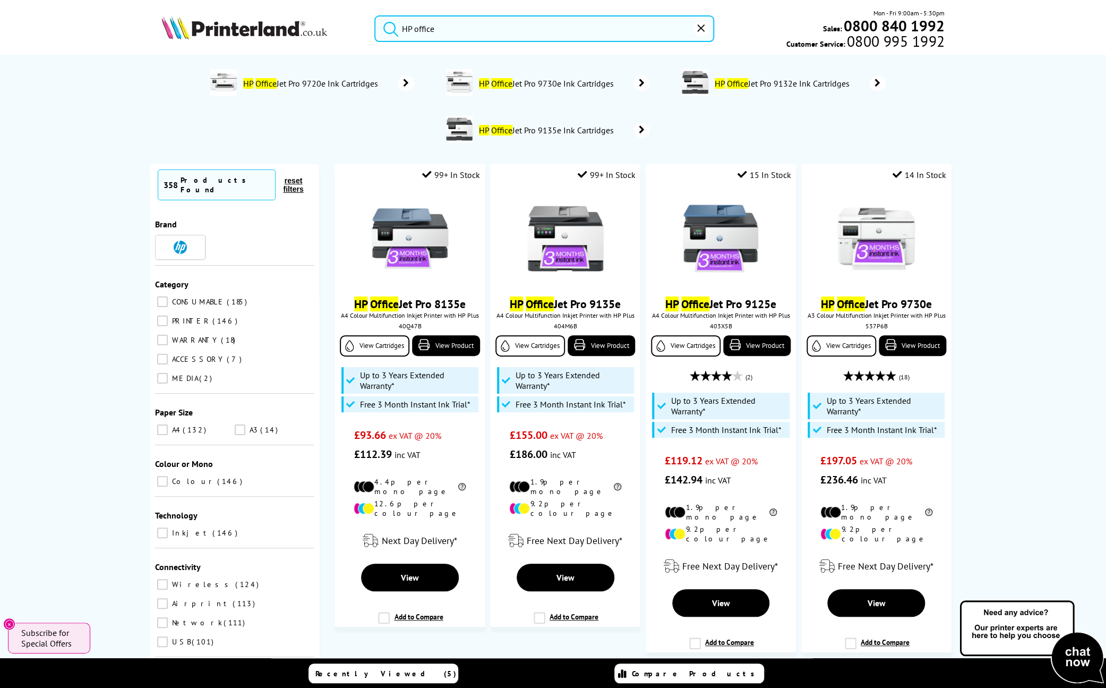
drag, startPoint x: 466, startPoint y: 23, endPoint x: 468, endPoint y: 33, distance: 10.8
click at [467, 33] on input "HP office" at bounding box center [544, 28] width 340 height 27
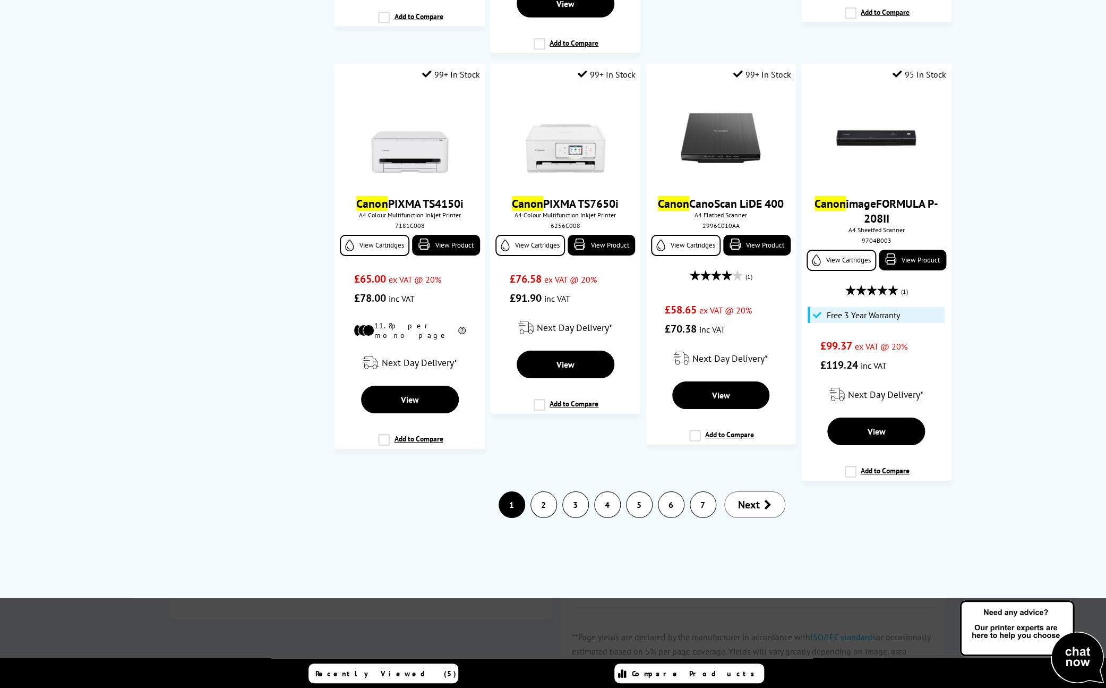
scroll to position [1869, 0]
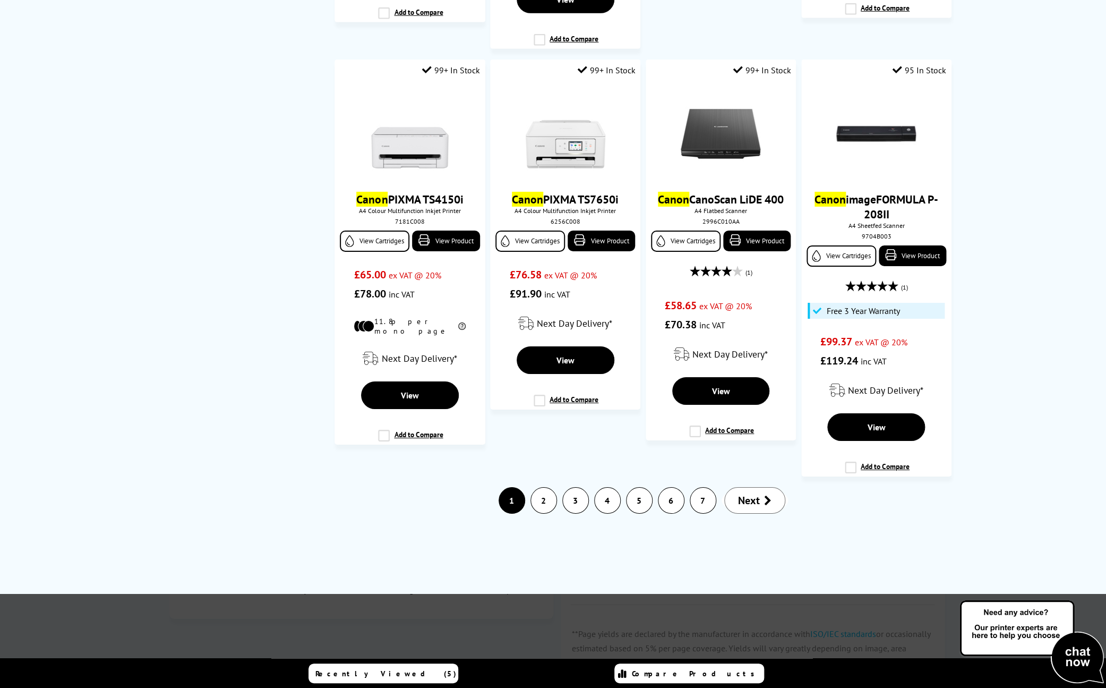
type input "Canon"
click at [553, 503] on link "2" at bounding box center [543, 500] width 25 height 25
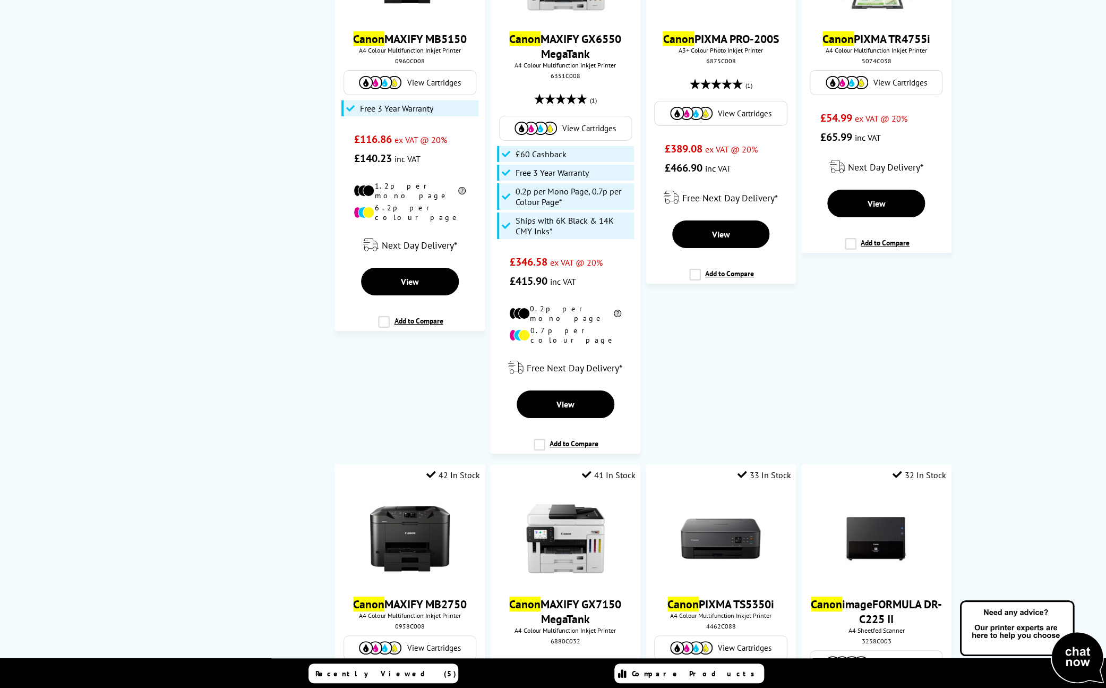
scroll to position [0, 0]
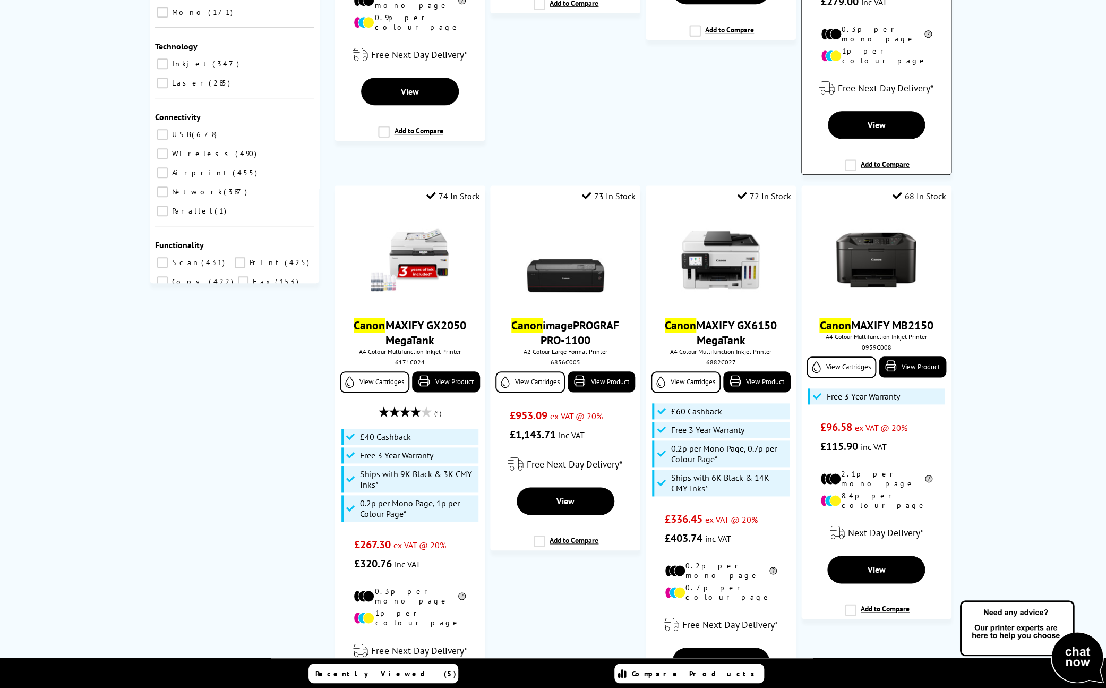
scroll to position [457, 0]
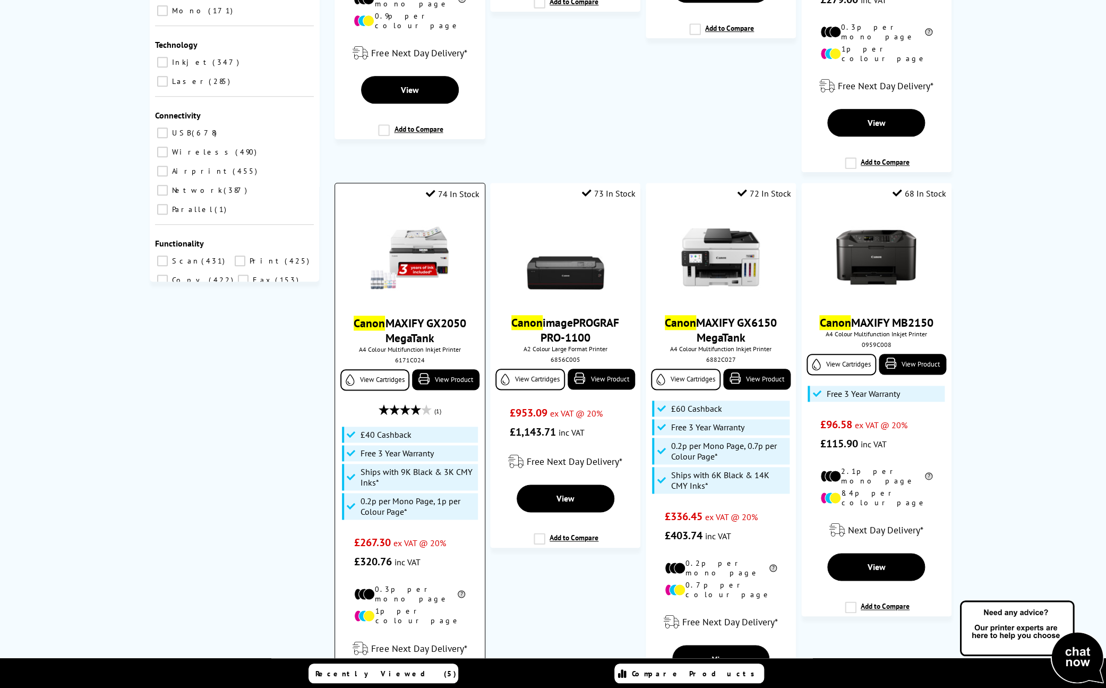
click at [416, 256] on img at bounding box center [410, 258] width 80 height 80
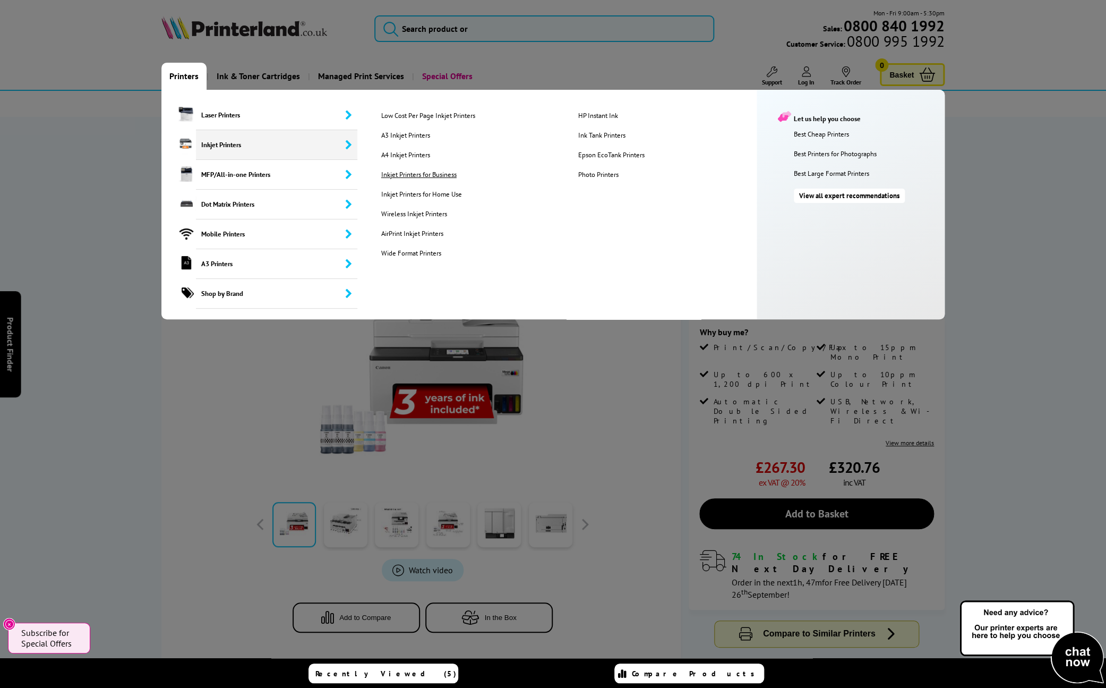
click at [433, 179] on link "Inkjet Printers for Business" at bounding box center [471, 174] width 196 height 9
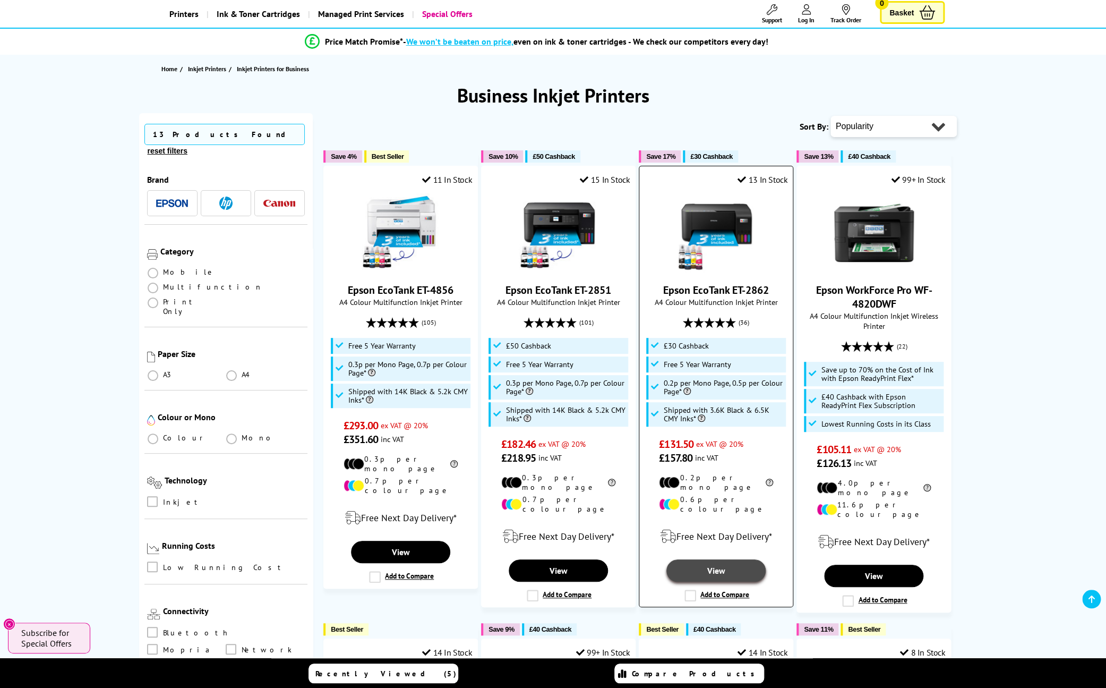
click at [714, 567] on link "View" at bounding box center [716, 570] width 99 height 22
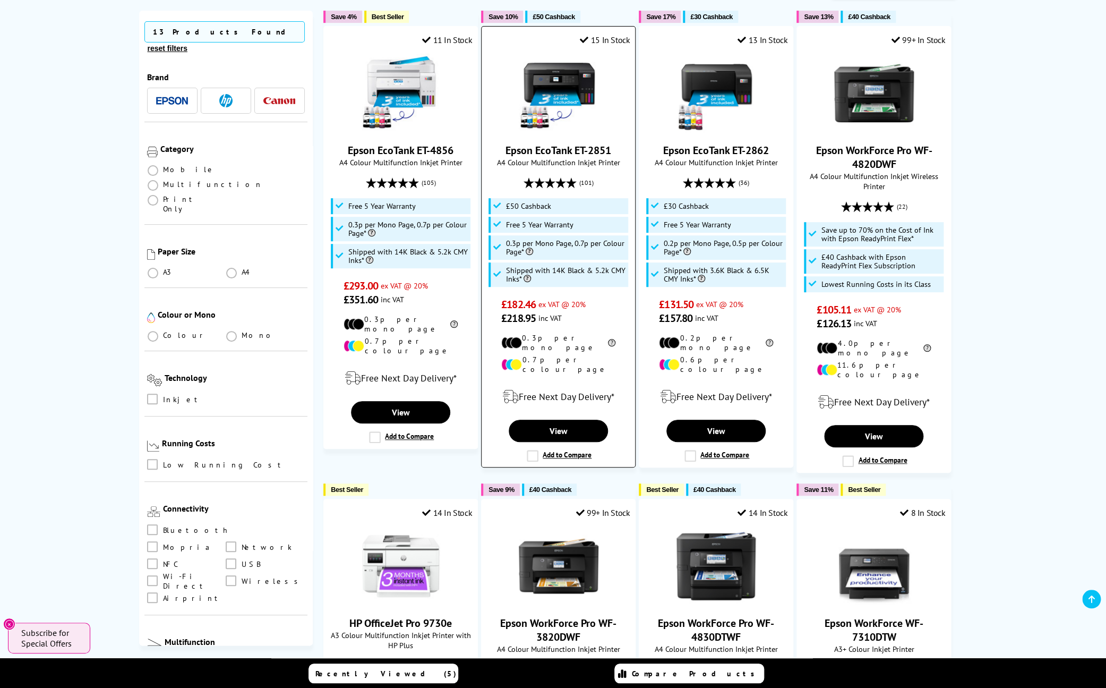
scroll to position [209, 0]
click at [577, 421] on link "View" at bounding box center [558, 431] width 99 height 22
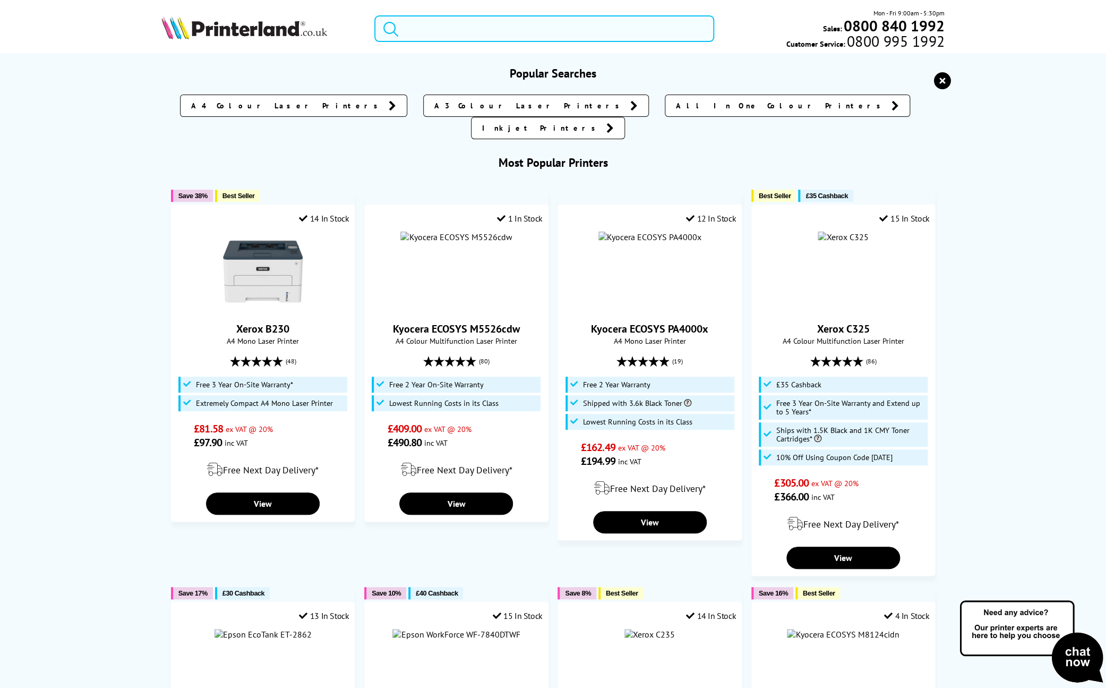
click at [499, 30] on input "search" at bounding box center [544, 28] width 340 height 27
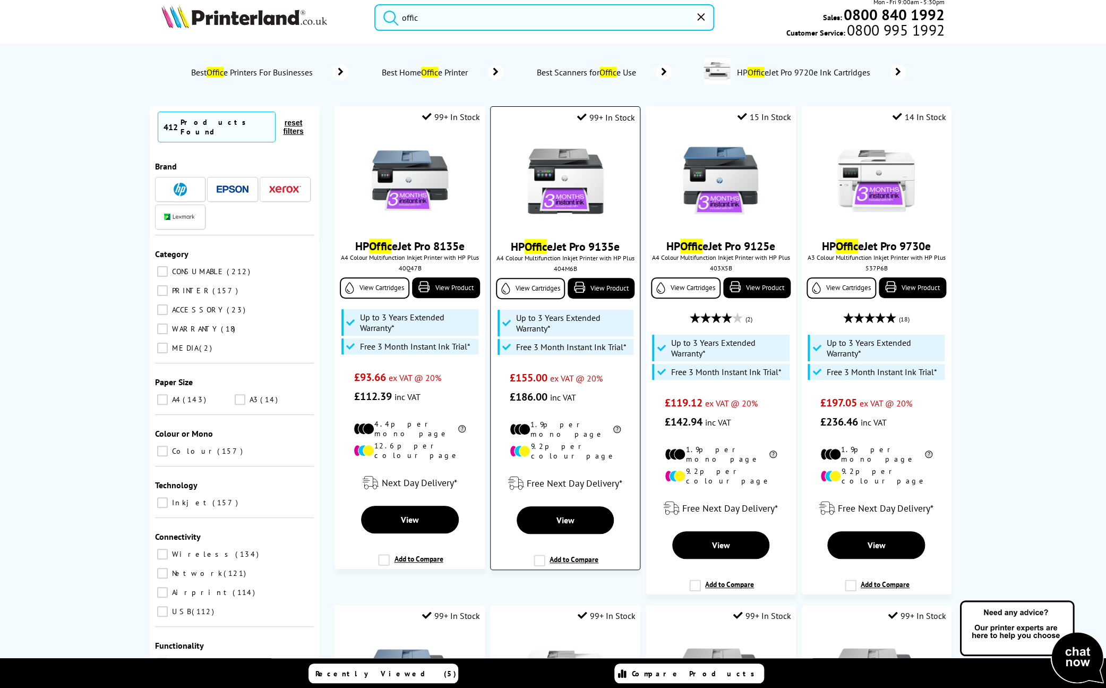
scroll to position [13, 0]
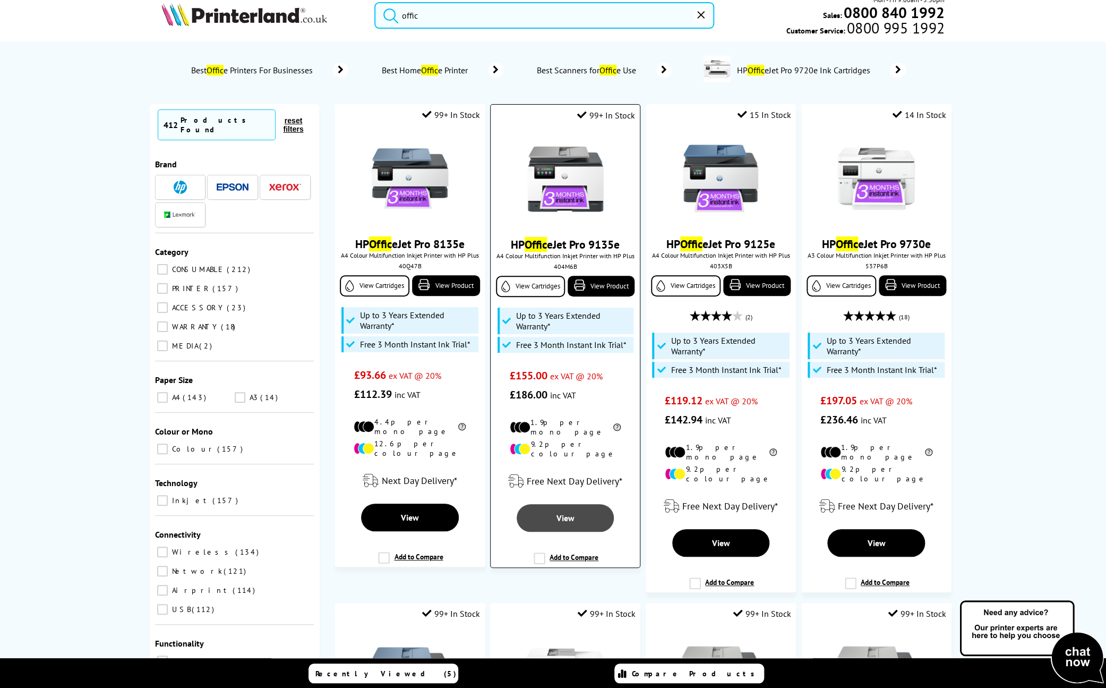
type input "offic"
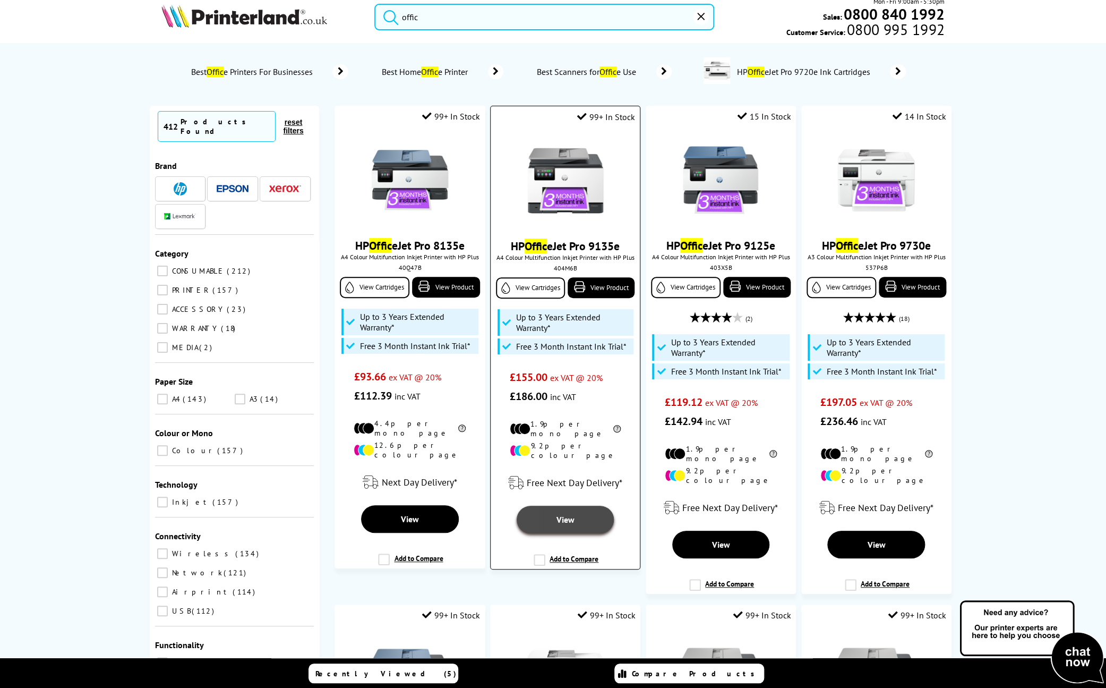
click at [559, 506] on link "View" at bounding box center [565, 520] width 97 height 28
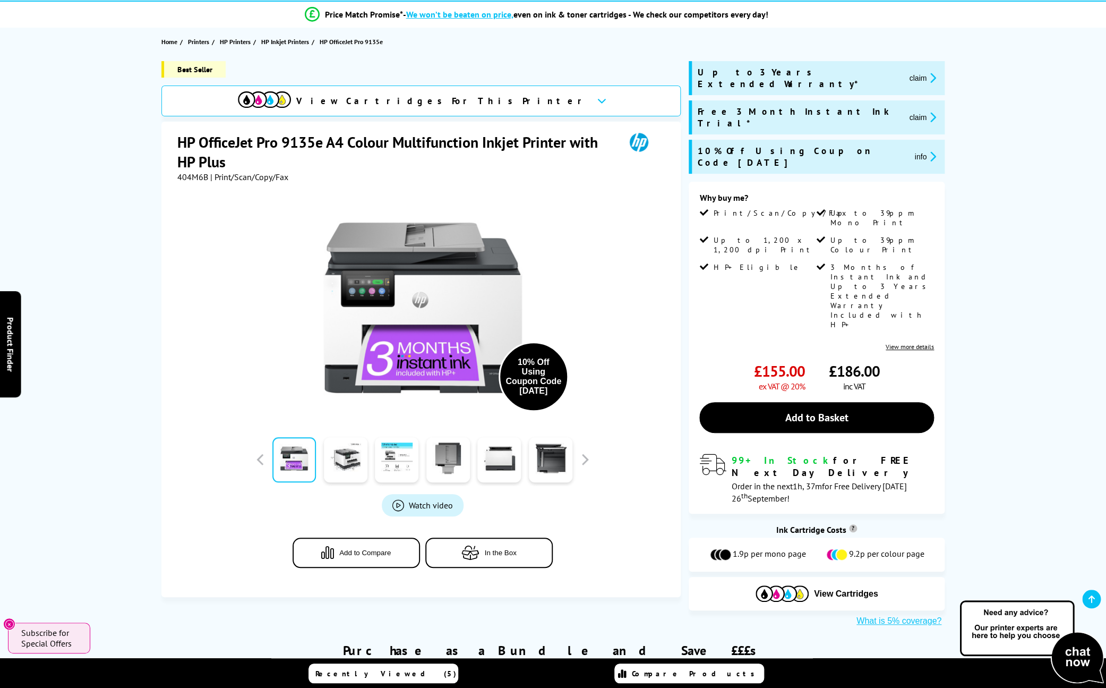
scroll to position [102, 0]
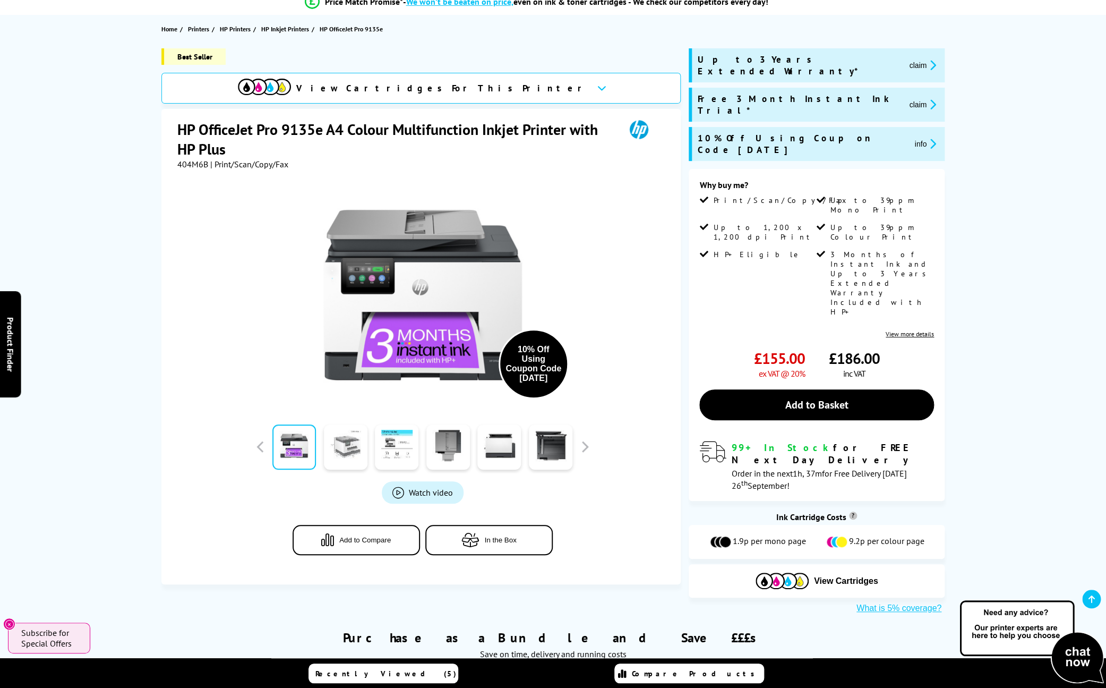
click at [351, 442] on link at bounding box center [346, 446] width 44 height 45
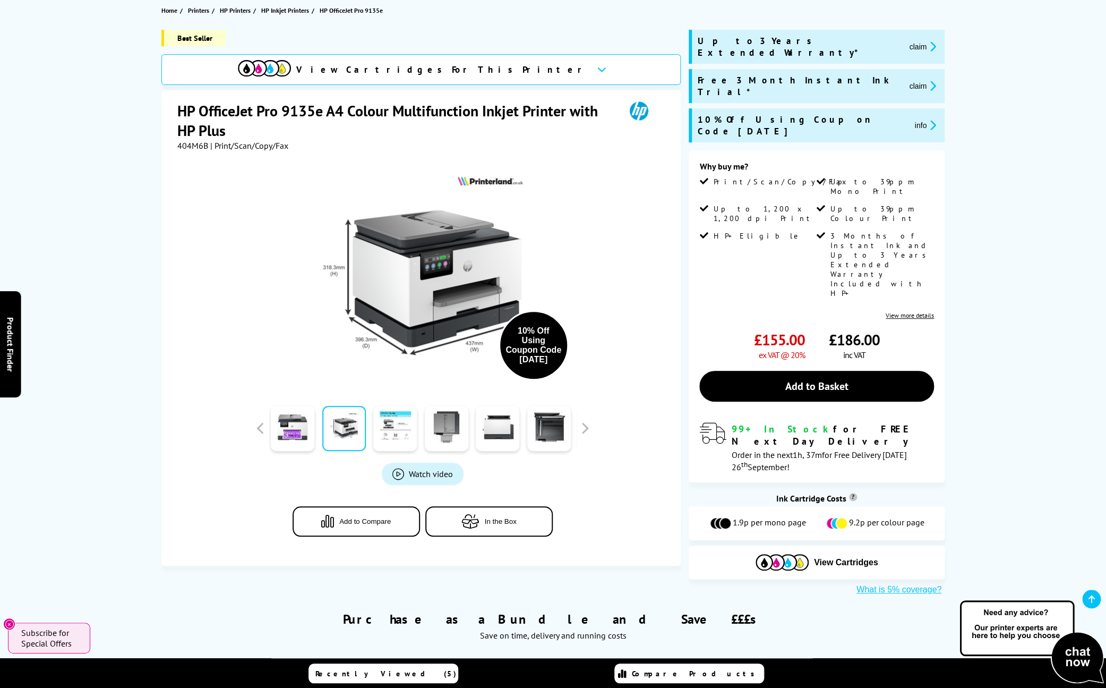
scroll to position [116, 0]
click at [389, 439] on link at bounding box center [395, 428] width 44 height 45
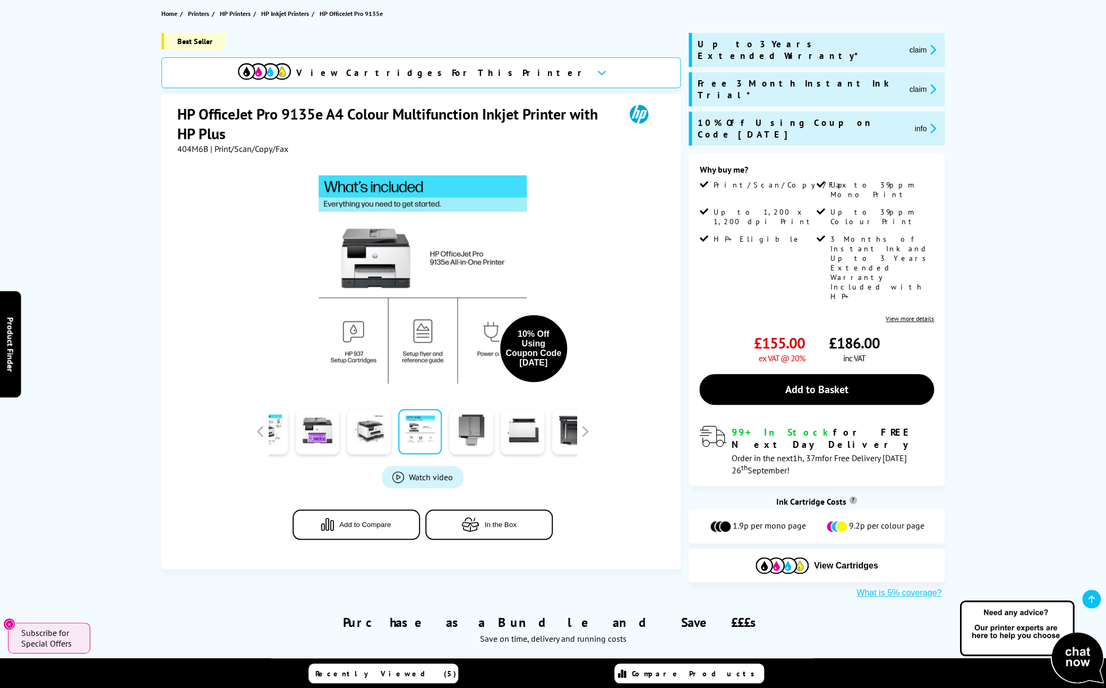
scroll to position [115, 0]
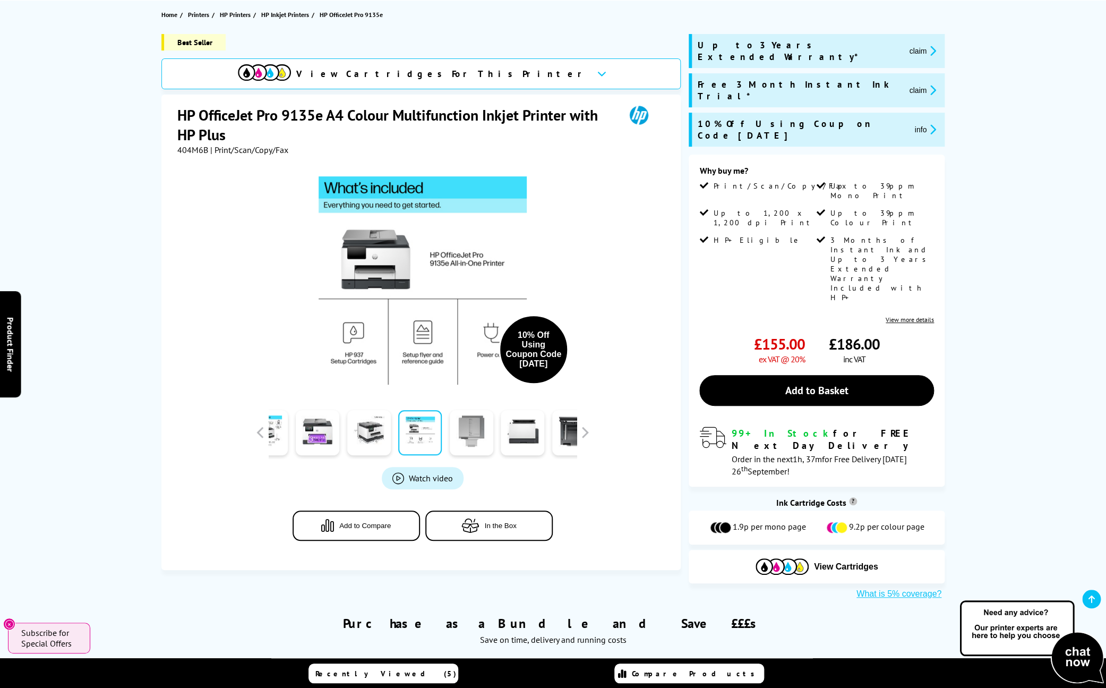
click at [467, 445] on link at bounding box center [472, 432] width 44 height 45
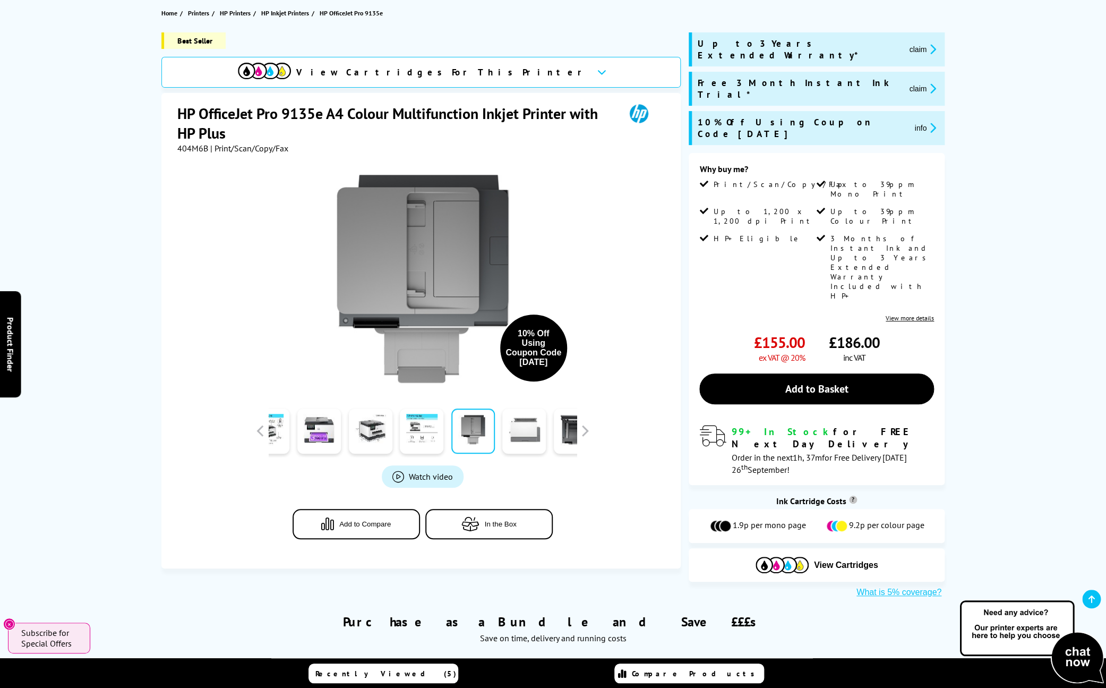
click at [534, 443] on link at bounding box center [524, 430] width 44 height 45
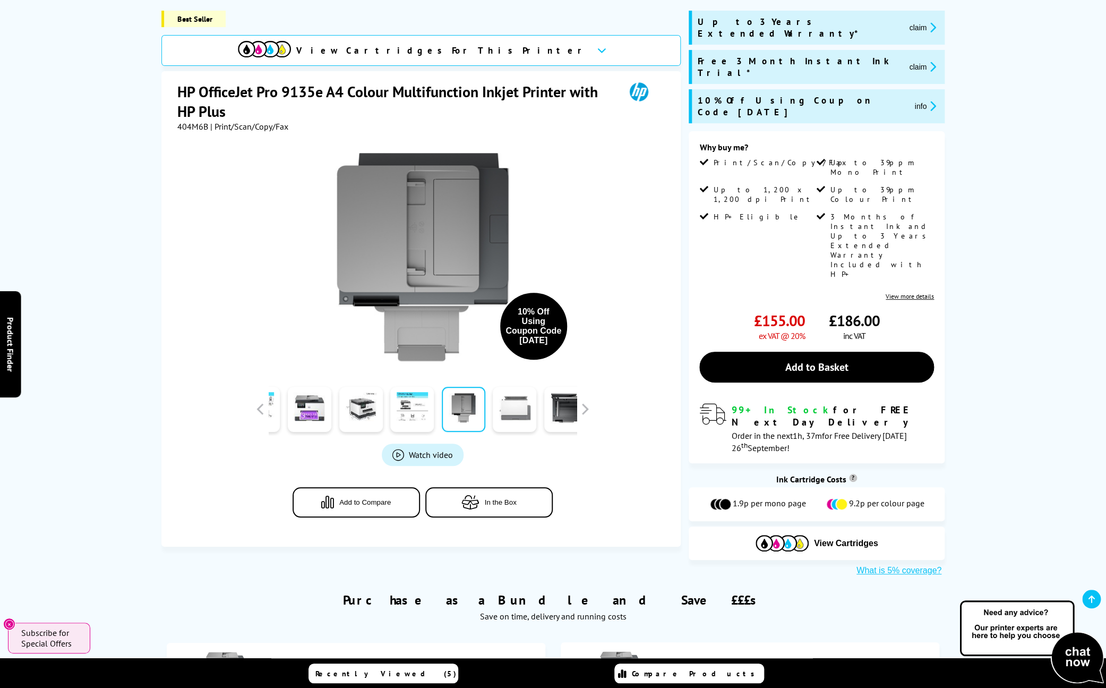
click at [521, 420] on link at bounding box center [515, 409] width 44 height 45
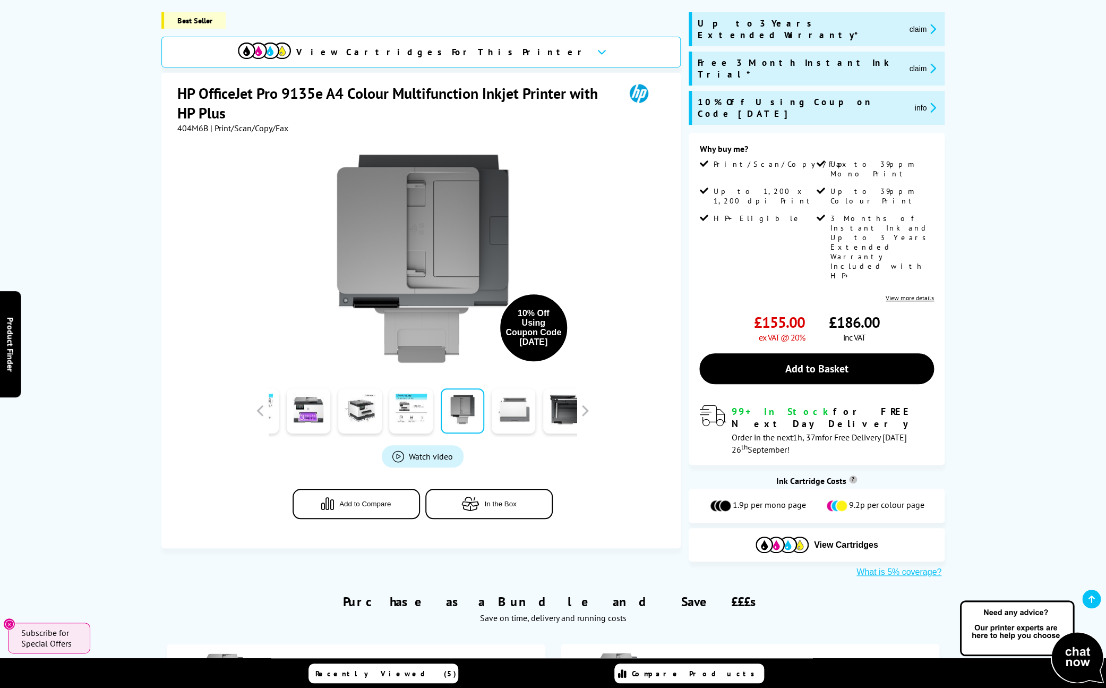
click at [520, 413] on link at bounding box center [514, 410] width 44 height 45
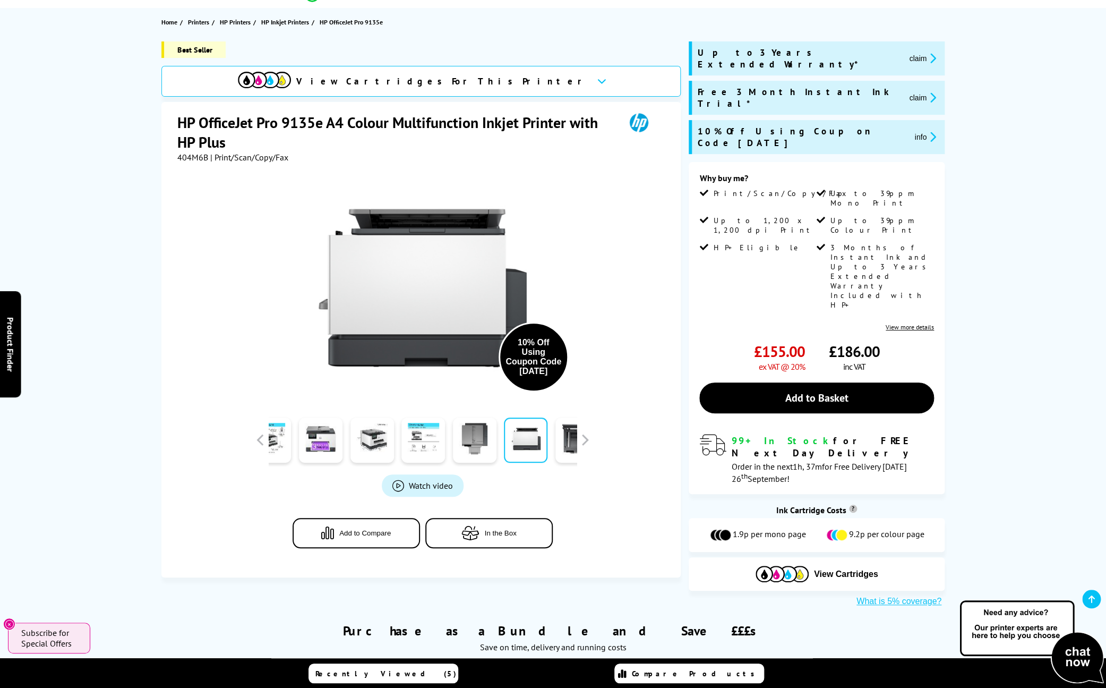
scroll to position [108, 0]
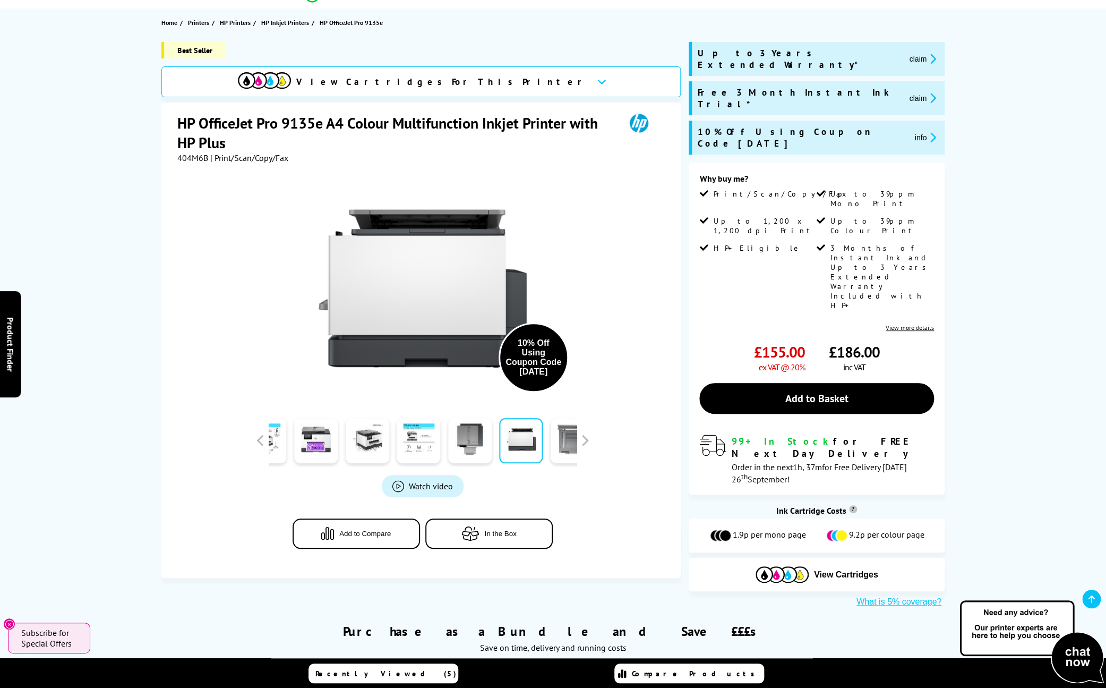
click at [574, 441] on link at bounding box center [573, 440] width 44 height 45
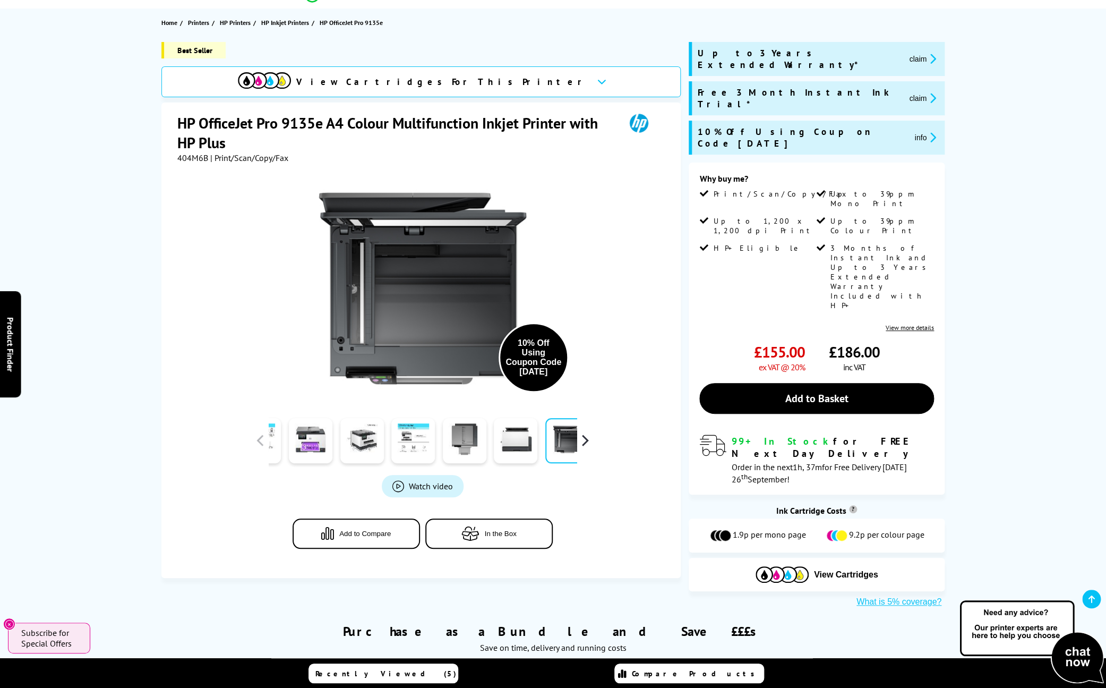
scroll to position [111, 0]
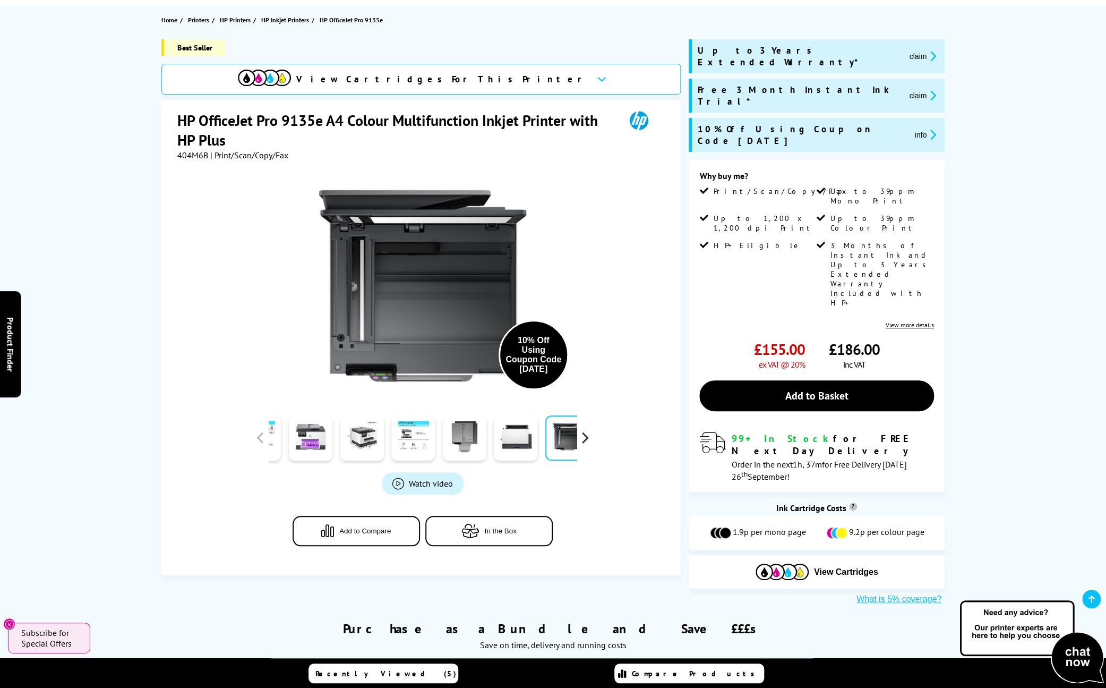
click at [587, 442] on button "button" at bounding box center [585, 438] width 16 height 16
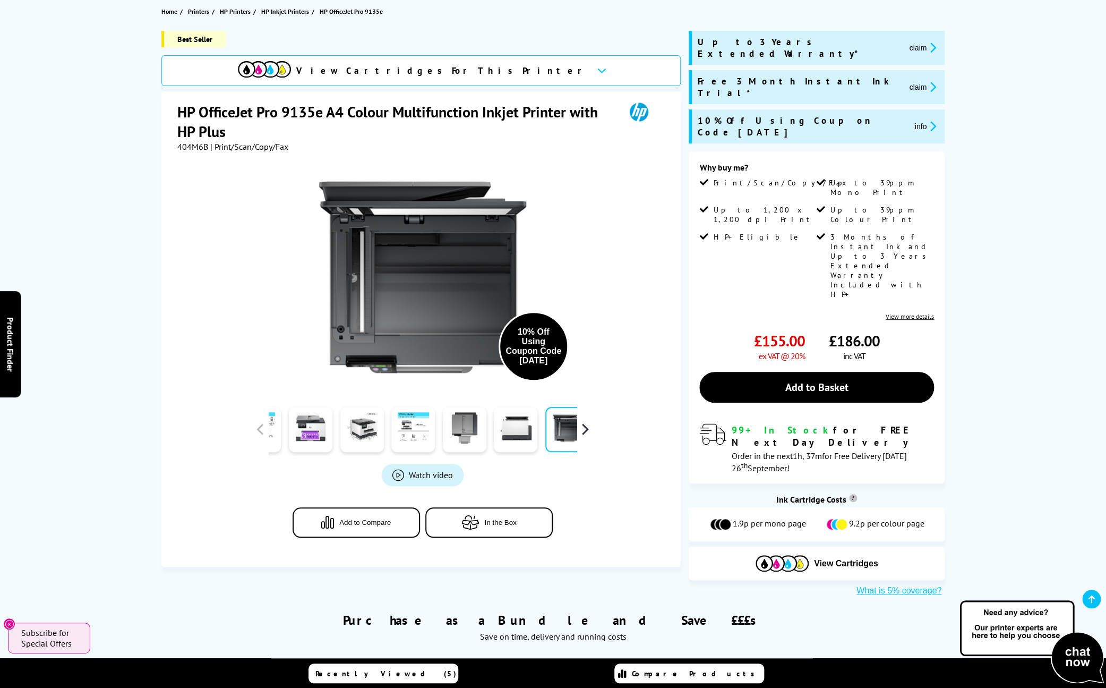
scroll to position [119, 0]
click at [584, 433] on button "button" at bounding box center [585, 430] width 16 height 16
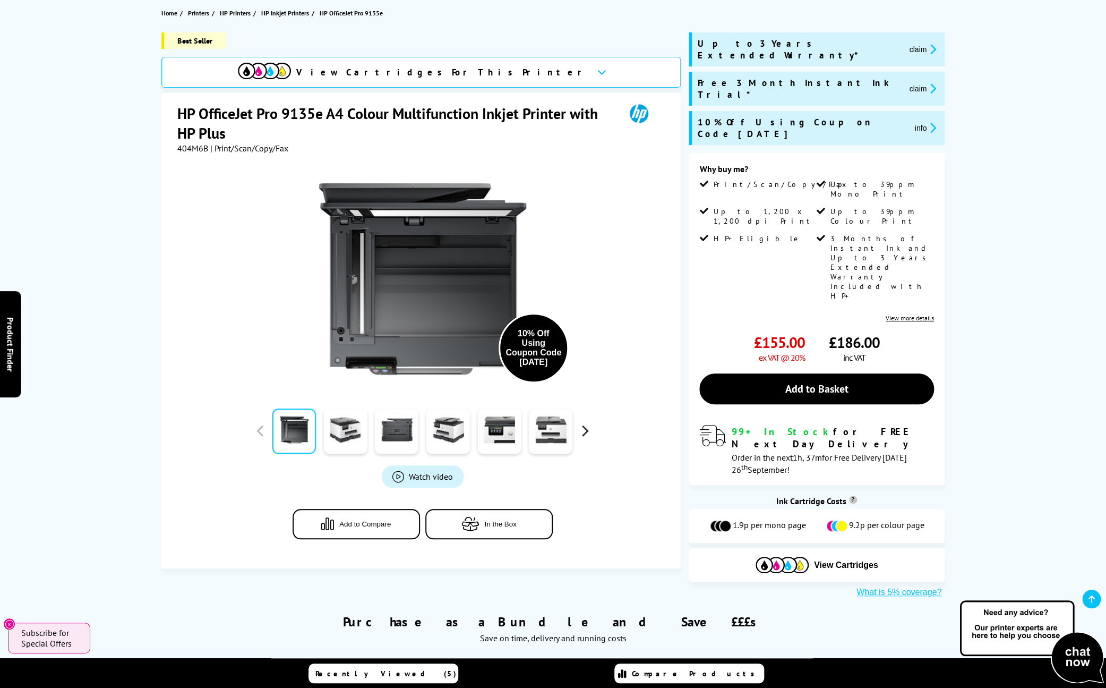
scroll to position [116, 0]
click at [344, 425] on link at bounding box center [344, 431] width 44 height 45
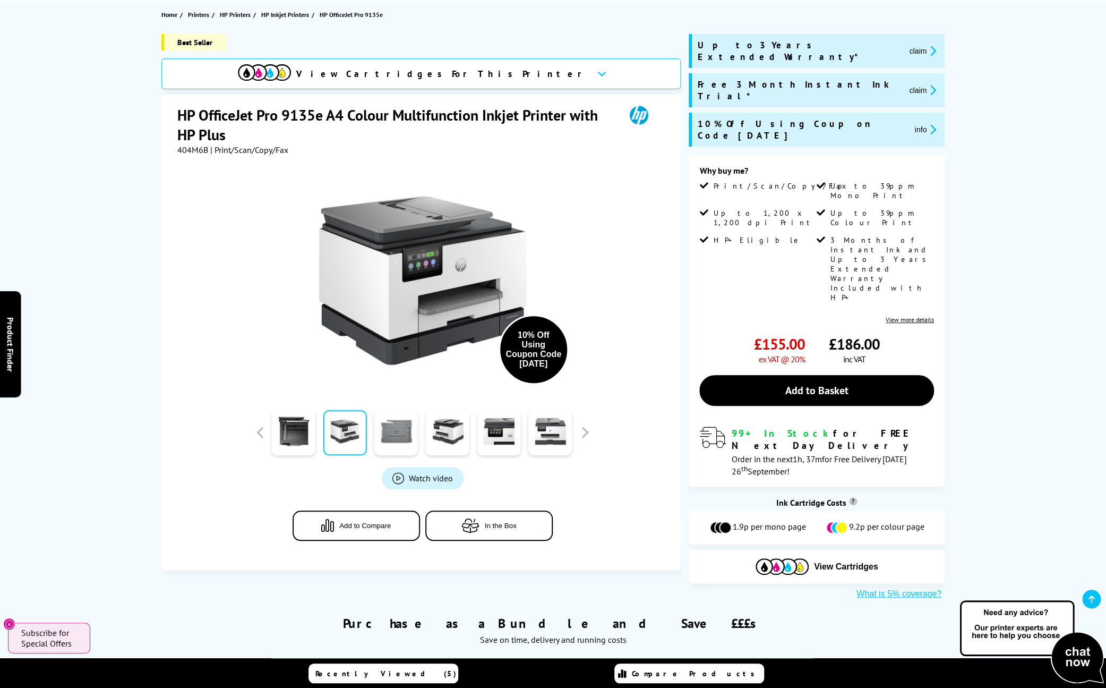
click at [390, 430] on link at bounding box center [396, 432] width 44 height 45
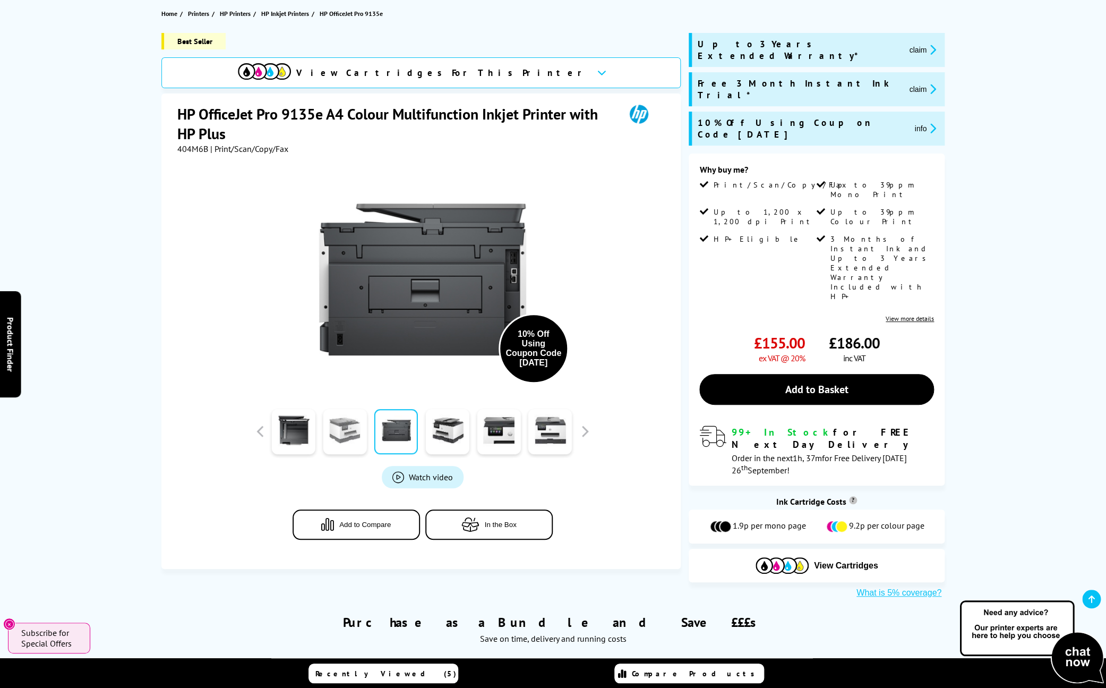
click at [356, 431] on link at bounding box center [345, 431] width 44 height 45
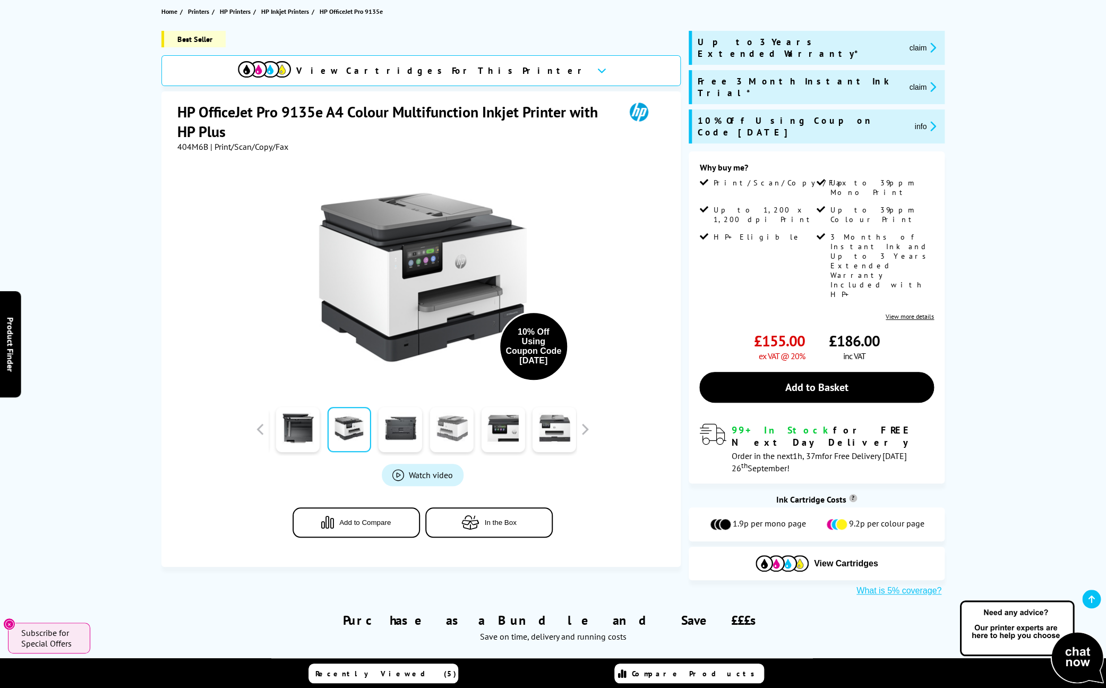
click at [446, 438] on link at bounding box center [452, 429] width 44 height 45
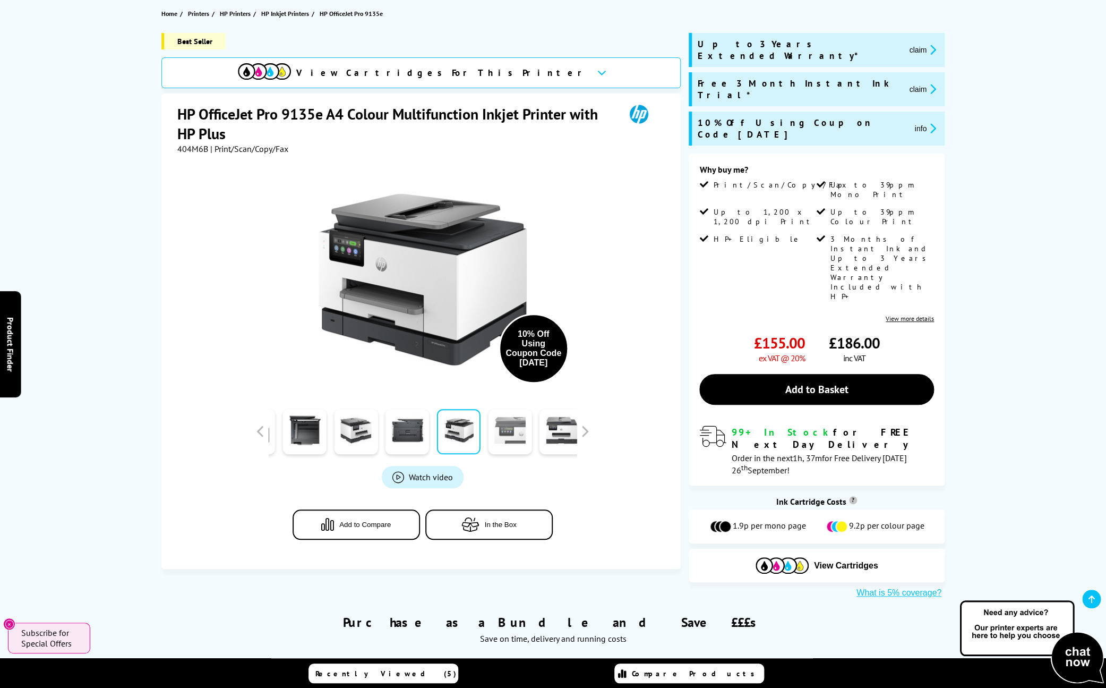
click at [495, 440] on link at bounding box center [510, 431] width 44 height 45
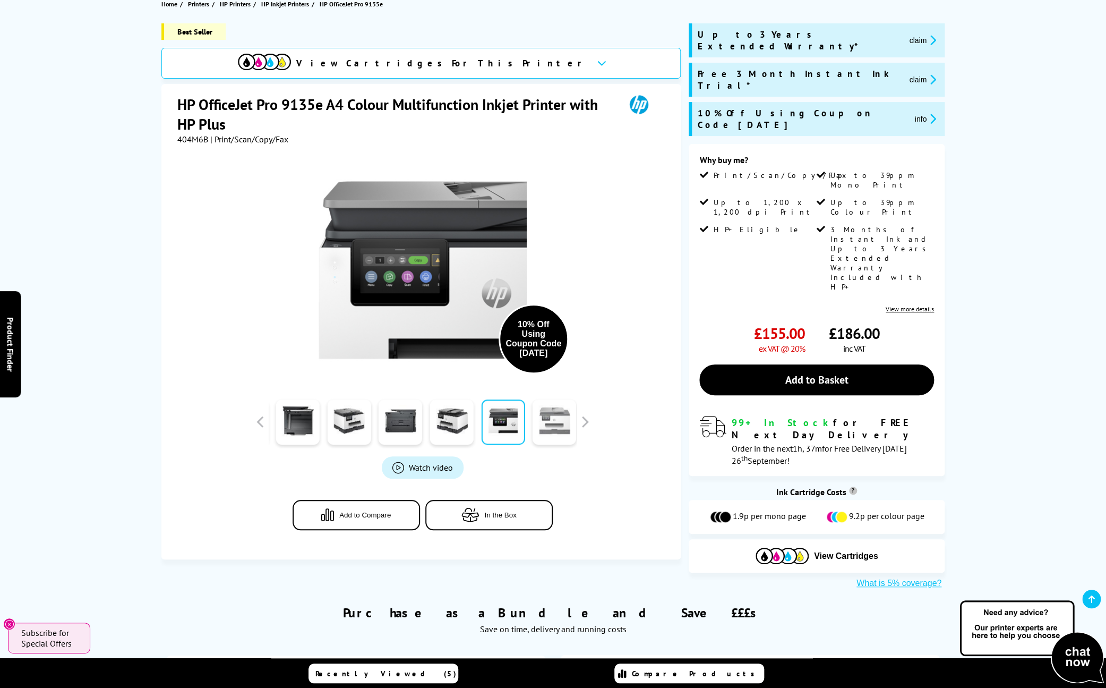
click at [552, 442] on link at bounding box center [555, 421] width 44 height 45
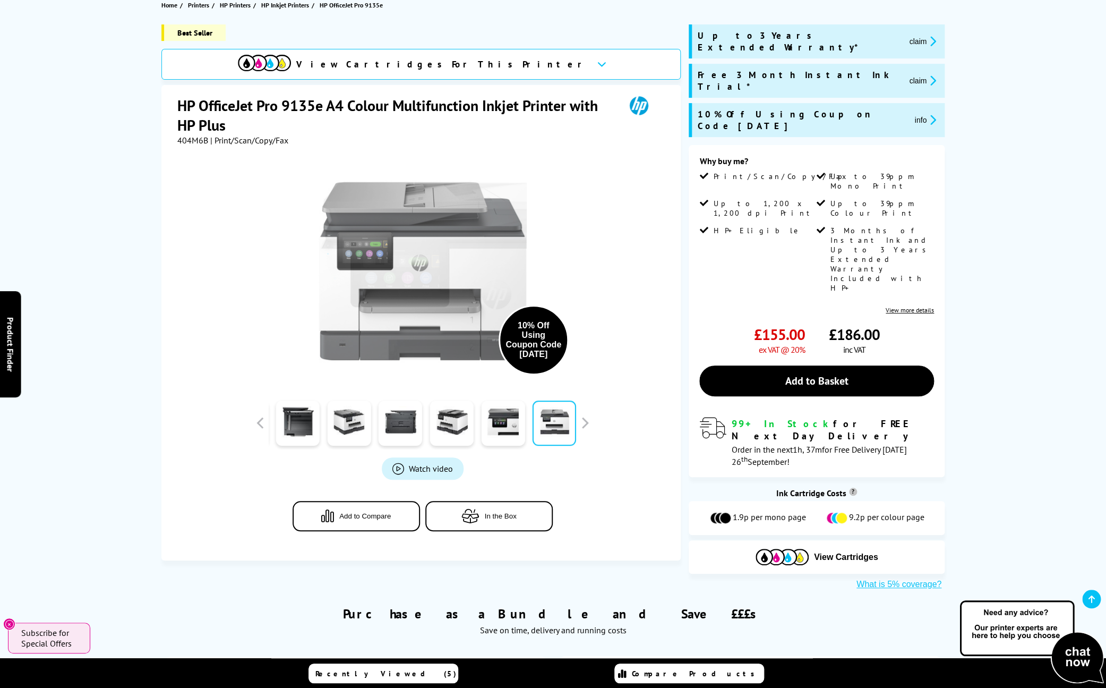
scroll to position [125, 0]
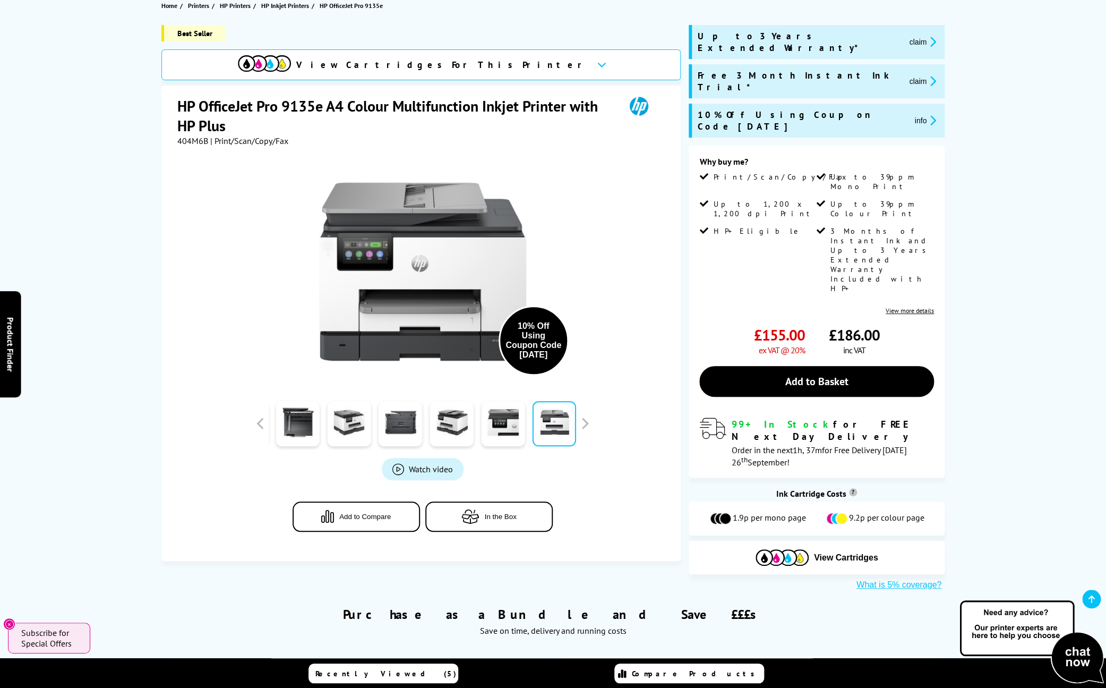
click at [428, 472] on span "Watch video" at bounding box center [431, 469] width 44 height 11
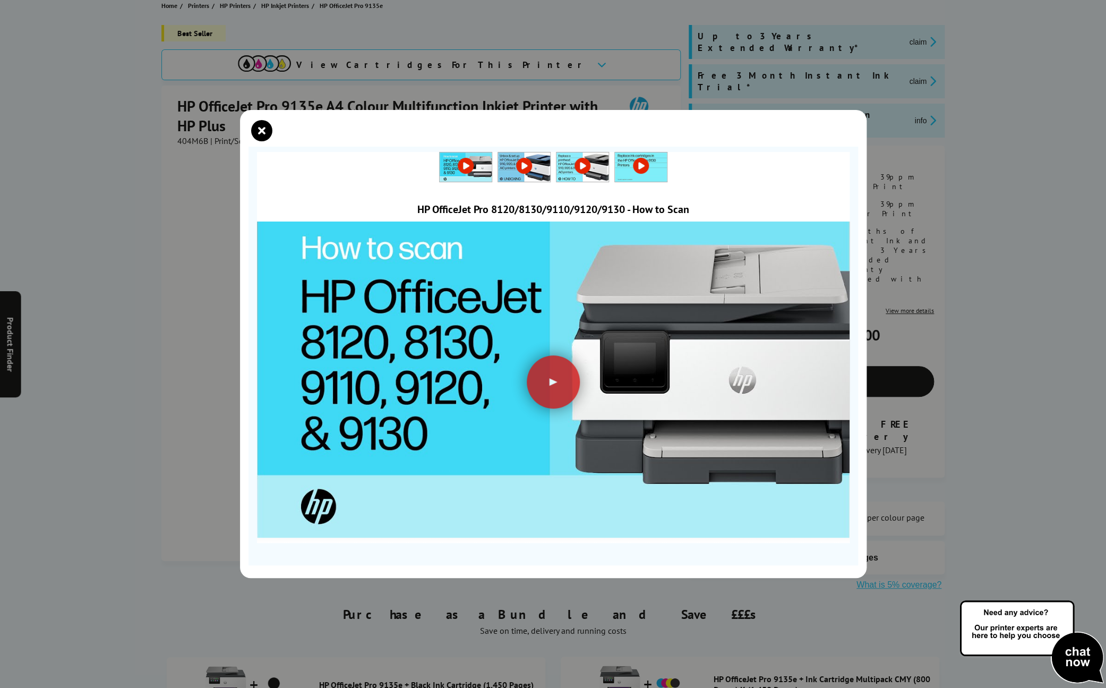
click at [465, 168] on link at bounding box center [466, 165] width 52 height 11
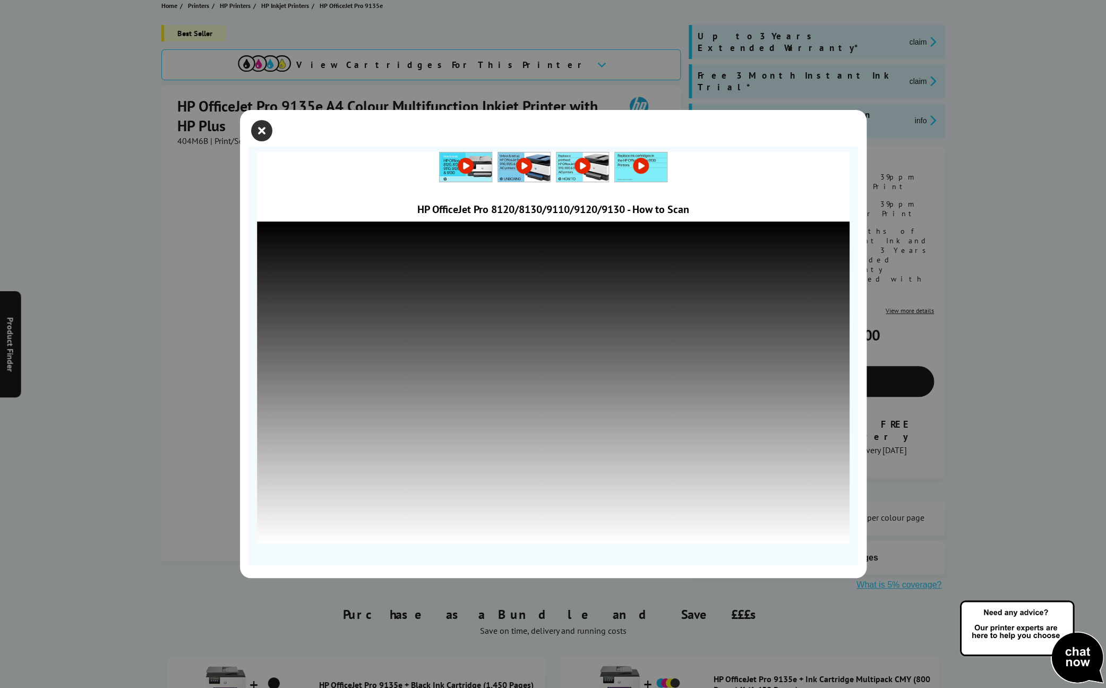
click at [260, 127] on icon "close modal" at bounding box center [261, 130] width 21 height 21
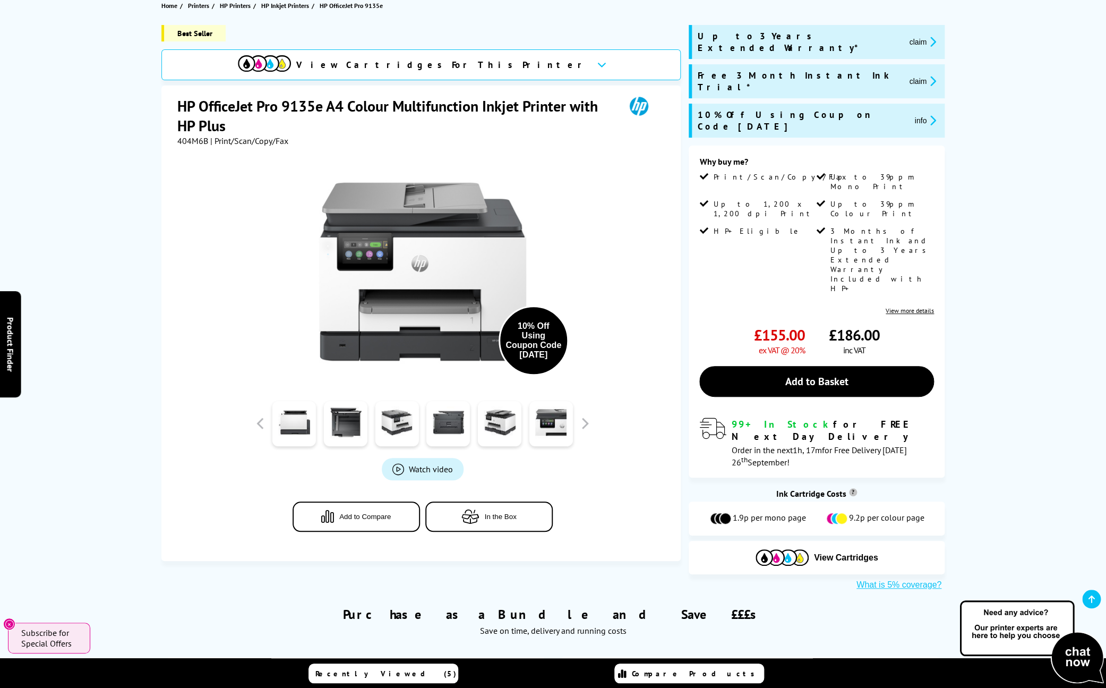
click at [434, 471] on span "Watch video" at bounding box center [431, 469] width 44 height 11
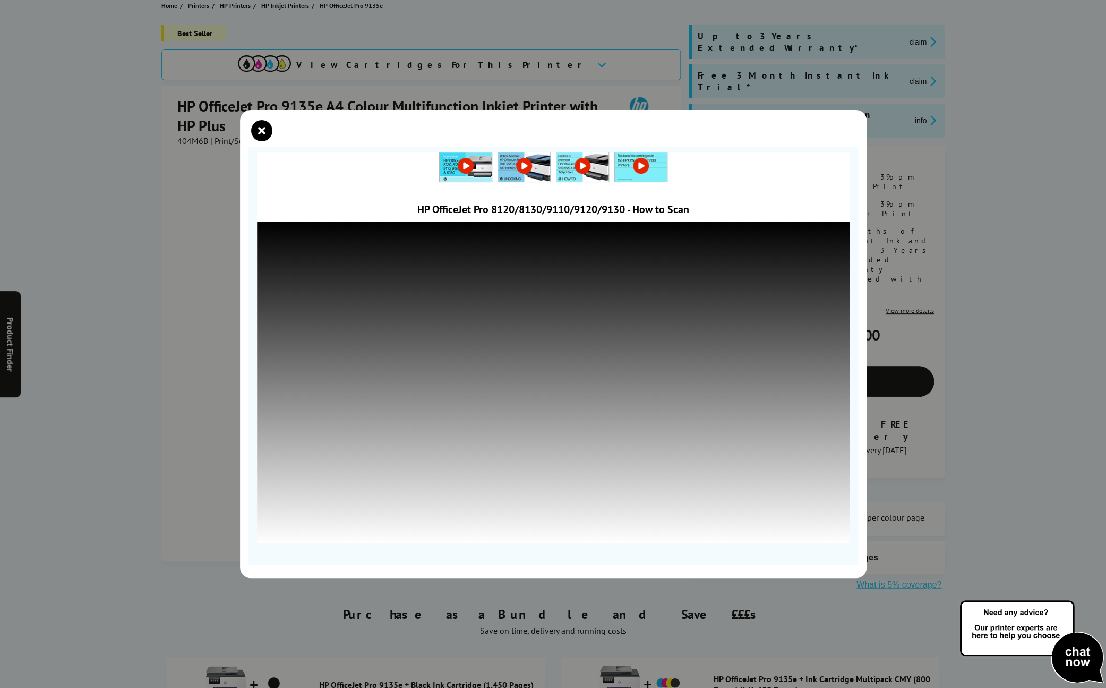
click at [554, 73] on div "HP OfficeJet Pro 8120/8130/9110/9120/9130 - How to Scan" at bounding box center [553, 344] width 1106 height 688
click at [259, 129] on icon "close modal" at bounding box center [261, 130] width 21 height 21
